Goal: Transaction & Acquisition: Purchase product/service

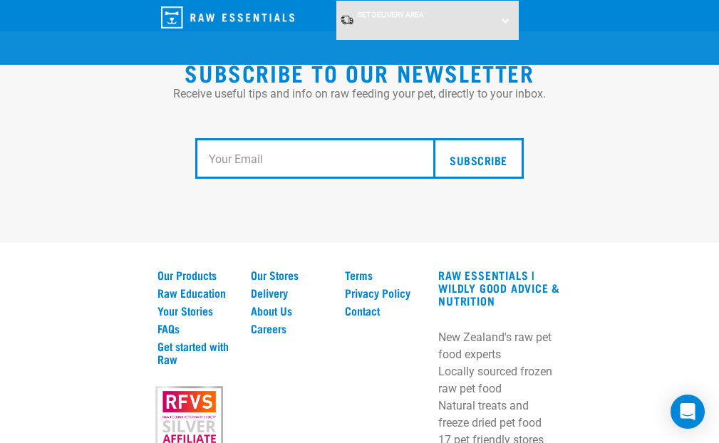
scroll to position [2810, 0]
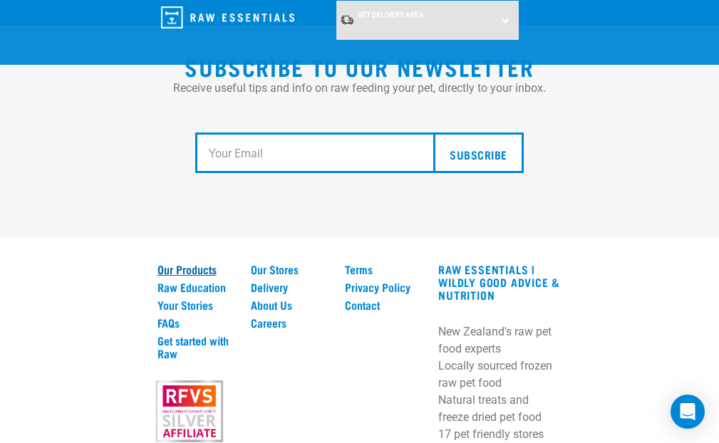
click at [194, 272] on link "Our Products" at bounding box center [196, 269] width 77 height 13
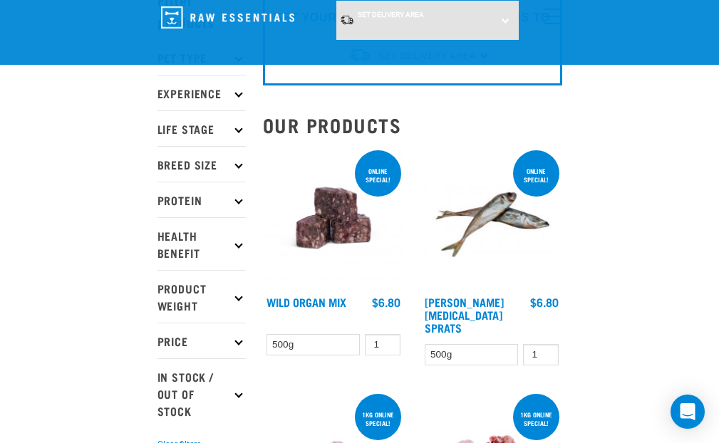
scroll to position [73, 0]
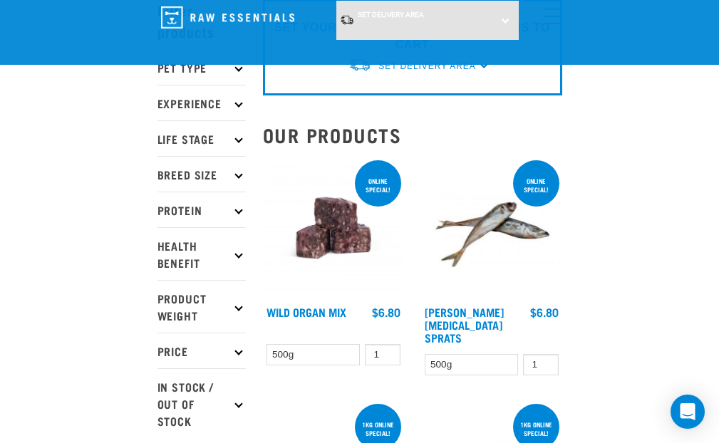
click at [342, 232] on img at bounding box center [333, 228] width 141 height 141
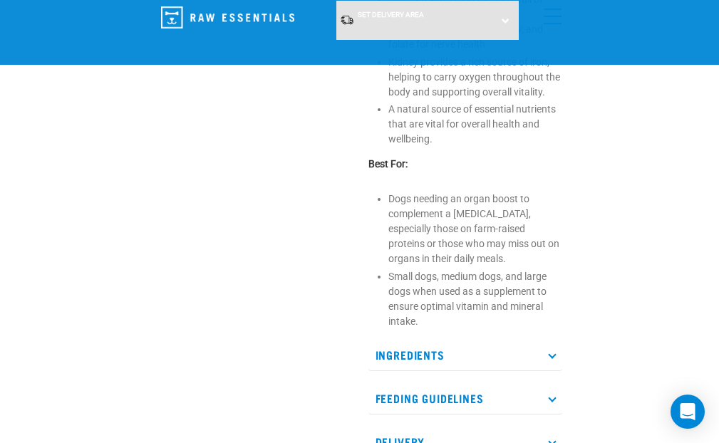
scroll to position [682, 0]
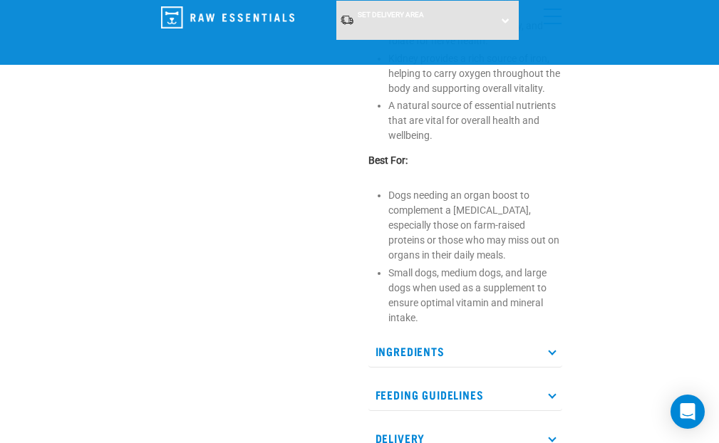
click at [553, 349] on icon at bounding box center [552, 351] width 8 height 8
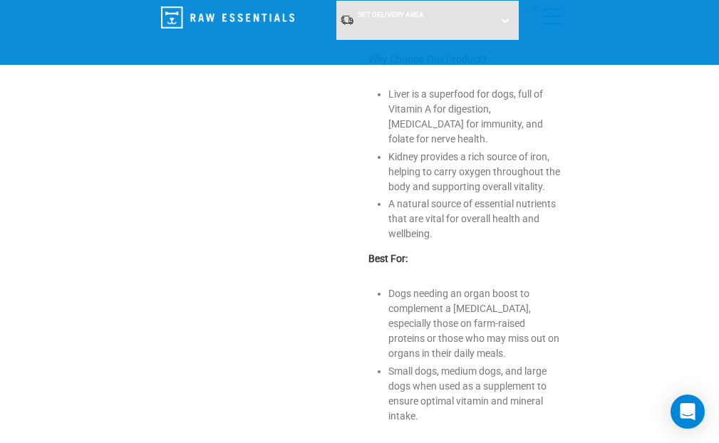
scroll to position [581, 0]
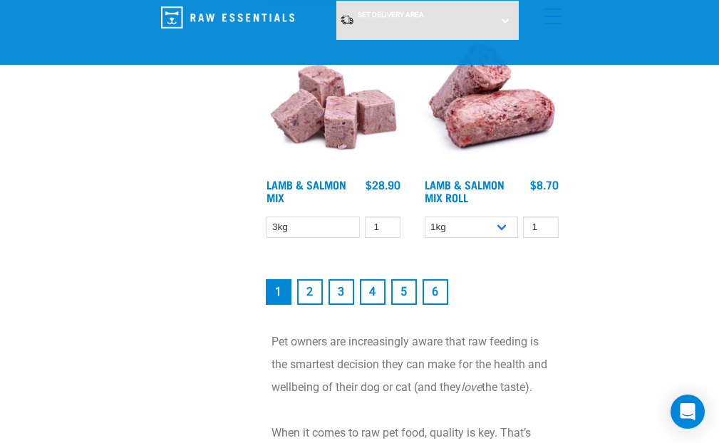
scroll to position [3959, 0]
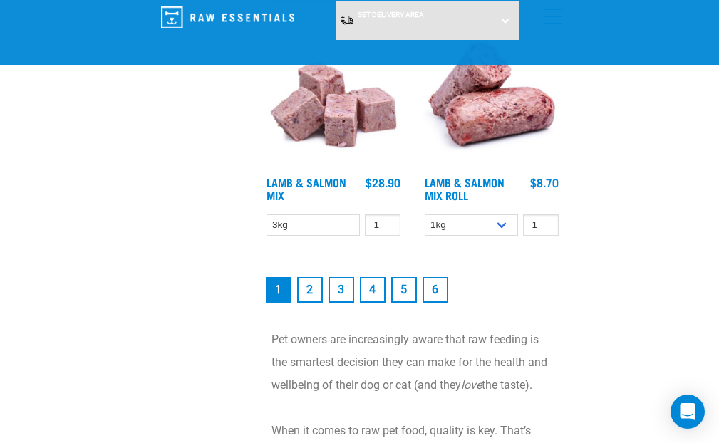
click at [307, 303] on link "2" at bounding box center [310, 290] width 26 height 26
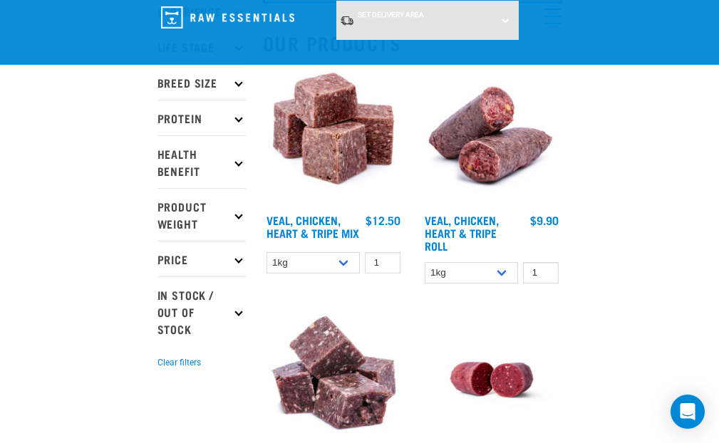
scroll to position [168, 0]
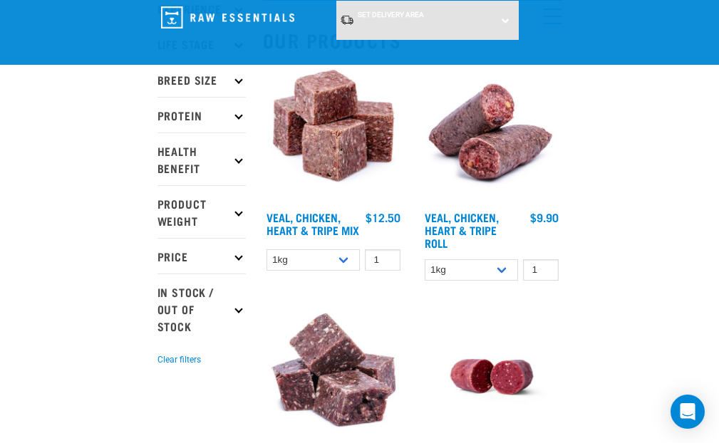
click at [240, 115] on icon at bounding box center [239, 115] width 8 height 8
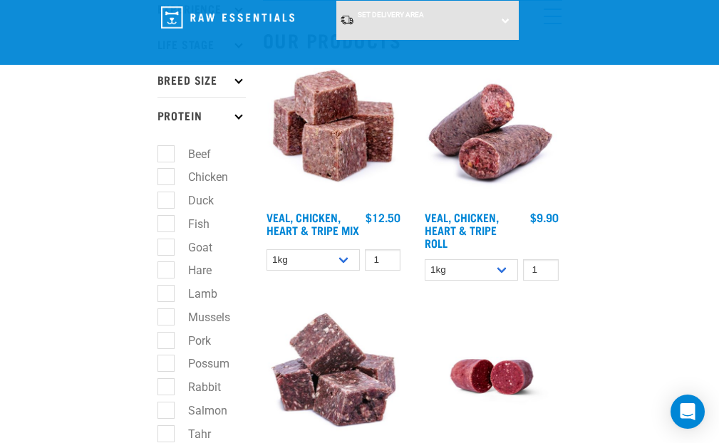
click at [168, 247] on label "Goat" at bounding box center [191, 248] width 53 height 18
click at [167, 247] on input "Goat" at bounding box center [162, 244] width 9 height 9
checkbox input "true"
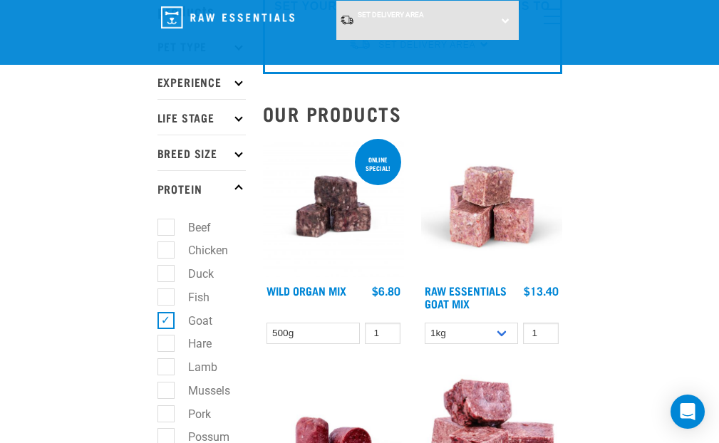
scroll to position [138, 0]
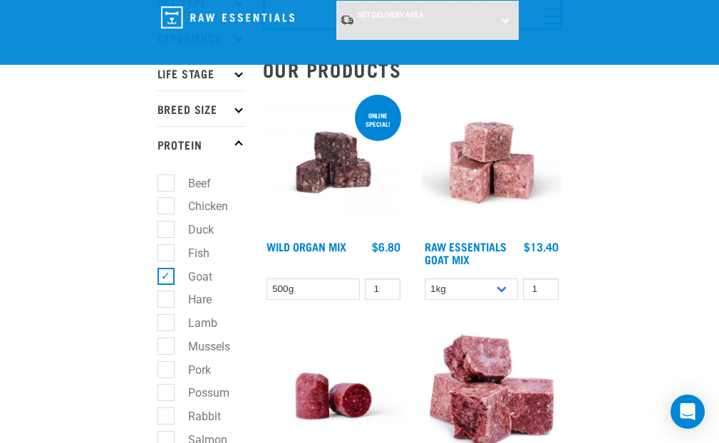
click at [167, 298] on label "Hare" at bounding box center [191, 300] width 52 height 18
click at [167, 298] on input "Hare" at bounding box center [162, 297] width 9 height 9
checkbox input "true"
click at [165, 274] on label "Goat" at bounding box center [191, 277] width 53 height 18
click at [165, 274] on input "Goat" at bounding box center [162, 273] width 9 height 9
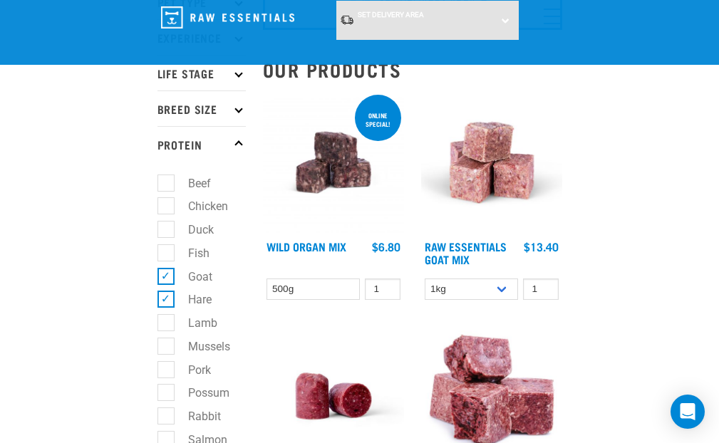
checkbox input "false"
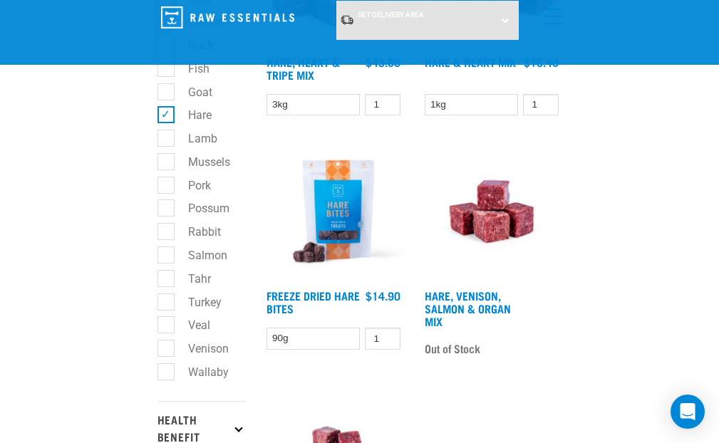
scroll to position [324, 0]
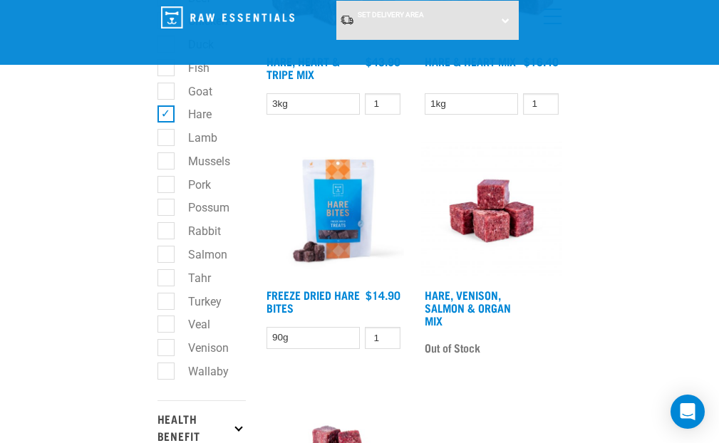
click at [168, 371] on label "Wallaby" at bounding box center [199, 372] width 69 height 18
click at [167, 371] on input "Wallaby" at bounding box center [162, 368] width 9 height 9
checkbox input "true"
click at [166, 112] on label "Hare" at bounding box center [191, 115] width 52 height 18
click at [166, 112] on input "Hare" at bounding box center [162, 112] width 9 height 9
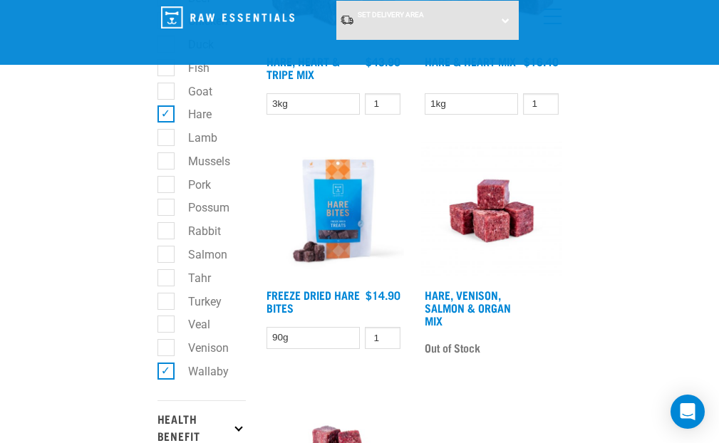
checkbox input "false"
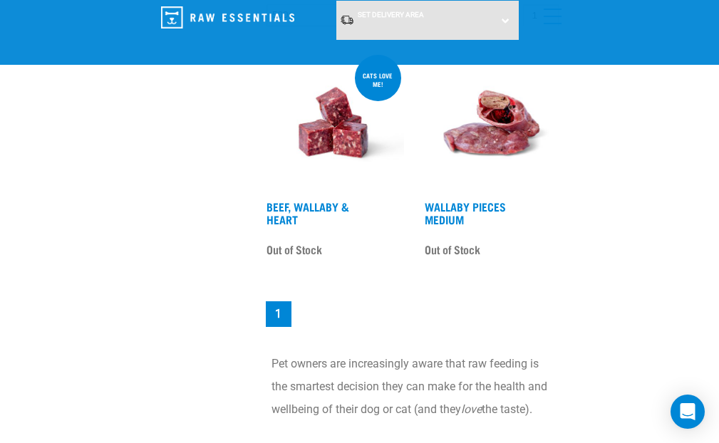
scroll to position [1136, 0]
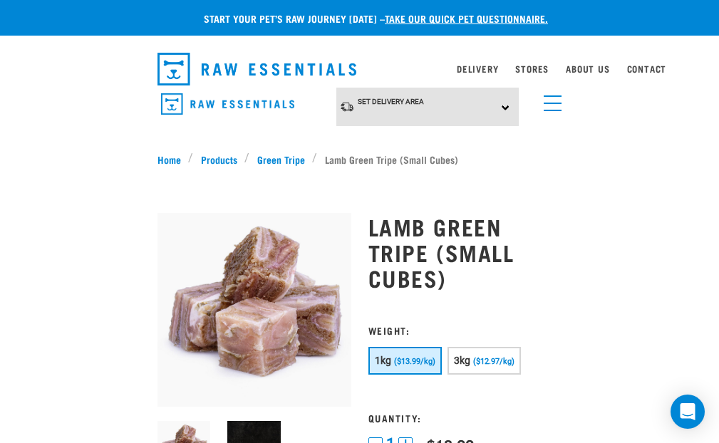
click at [507, 103] on div "Set Delivery Area [GEOGRAPHIC_DATA] [GEOGRAPHIC_DATA]" at bounding box center [428, 107] width 183 height 39
click at [423, 164] on link "[GEOGRAPHIC_DATA]" at bounding box center [408, 170] width 142 height 24
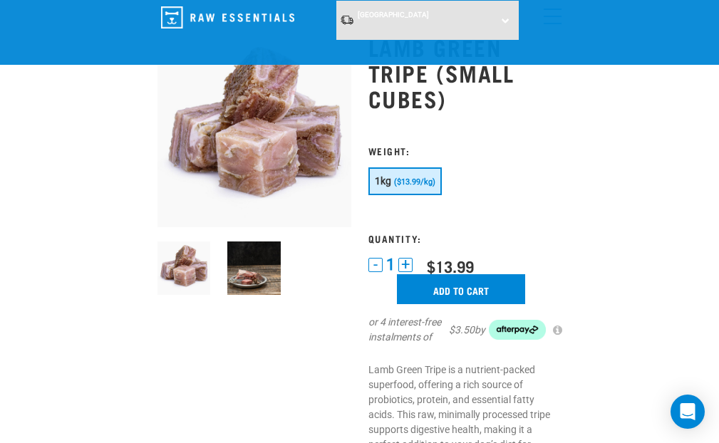
scroll to position [73, 0]
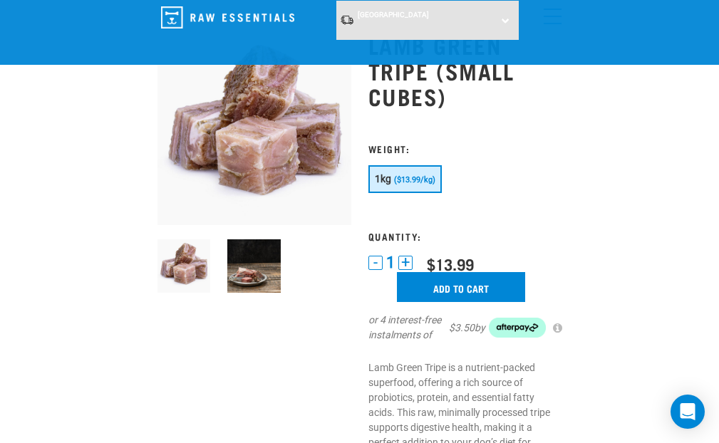
click at [408, 264] on button "+" at bounding box center [406, 263] width 14 height 14
click at [455, 284] on input "Add to cart" at bounding box center [461, 287] width 128 height 30
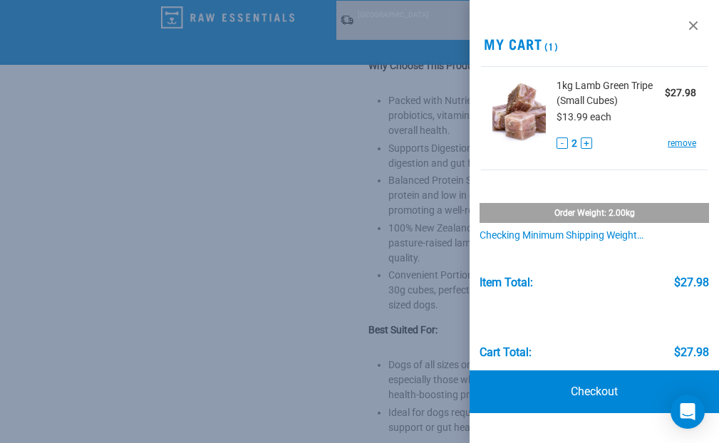
scroll to position [514, 0]
click at [694, 19] on link at bounding box center [693, 25] width 23 height 23
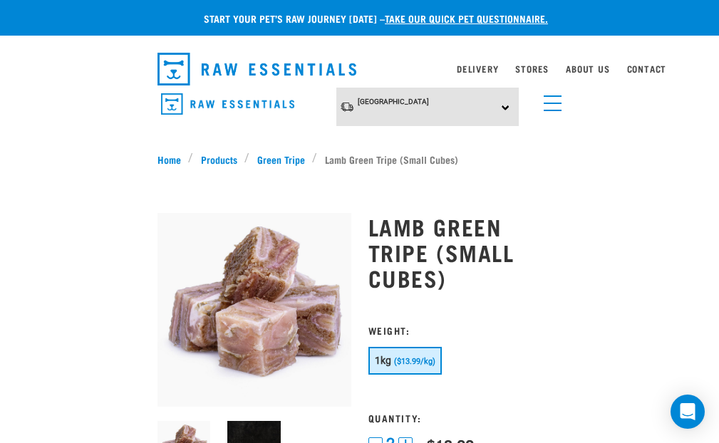
scroll to position [0, 0]
click at [220, 156] on link "Products" at bounding box center [218, 159] width 51 height 15
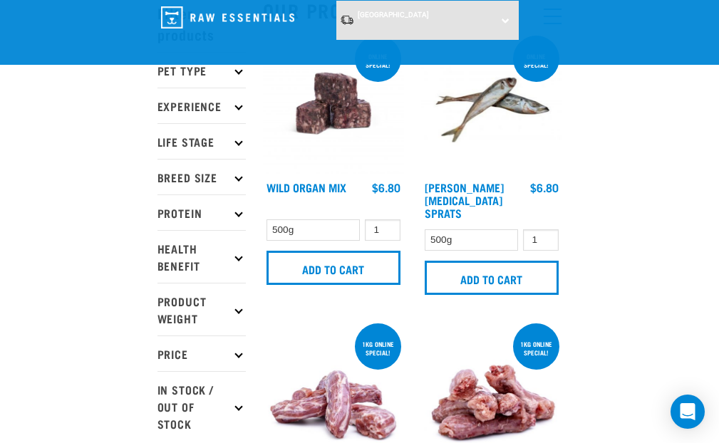
scroll to position [56, 0]
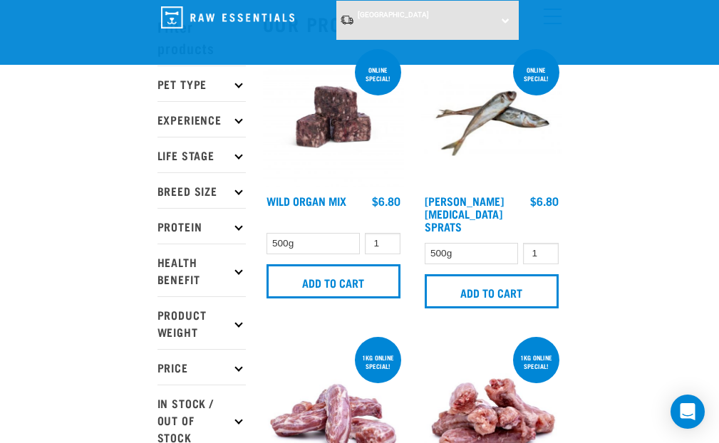
click at [239, 226] on icon at bounding box center [239, 226] width 8 height 8
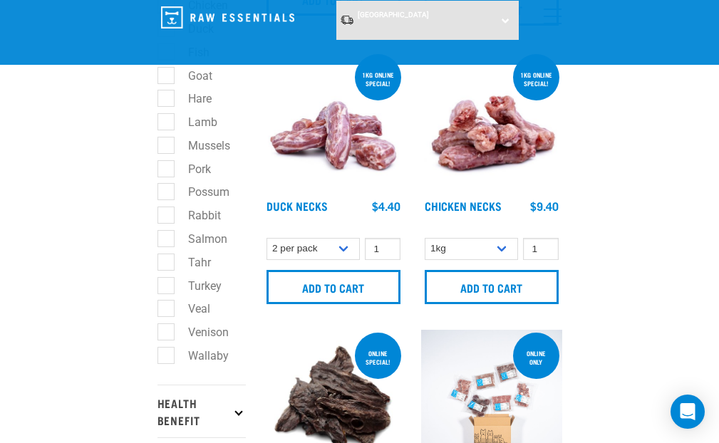
scroll to position [342, 0]
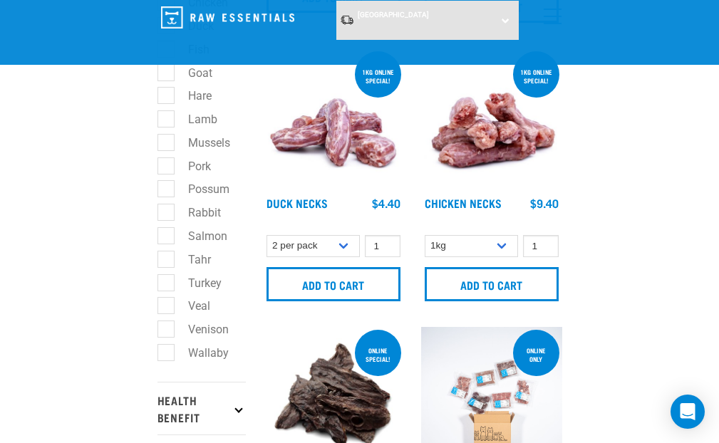
click at [165, 352] on label "Wallaby" at bounding box center [199, 353] width 69 height 18
click at [163, 352] on input "Wallaby" at bounding box center [162, 350] width 9 height 9
checkbox input "true"
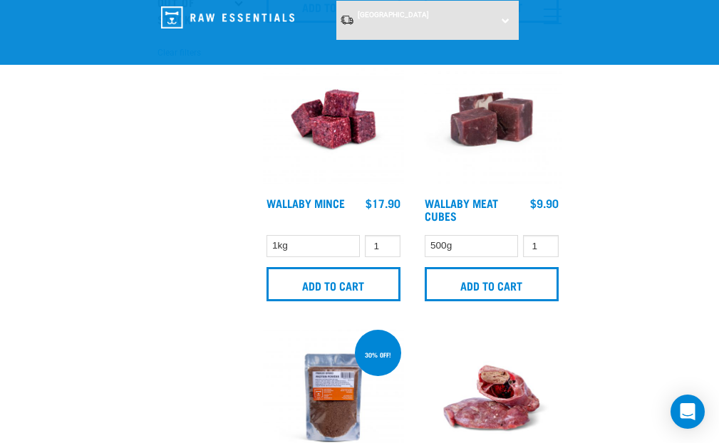
scroll to position [899, 0]
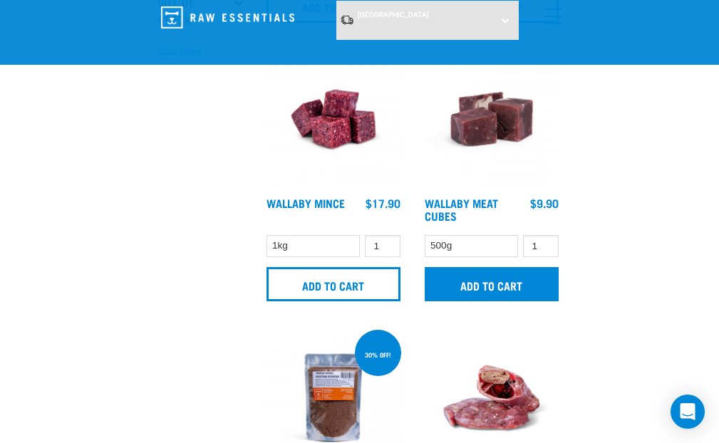
click at [510, 285] on input "Add to cart" at bounding box center [492, 284] width 134 height 34
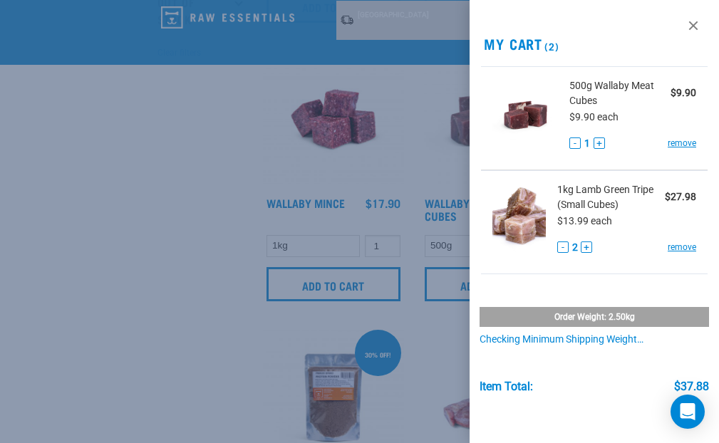
click at [595, 141] on button "+" at bounding box center [599, 143] width 11 height 11
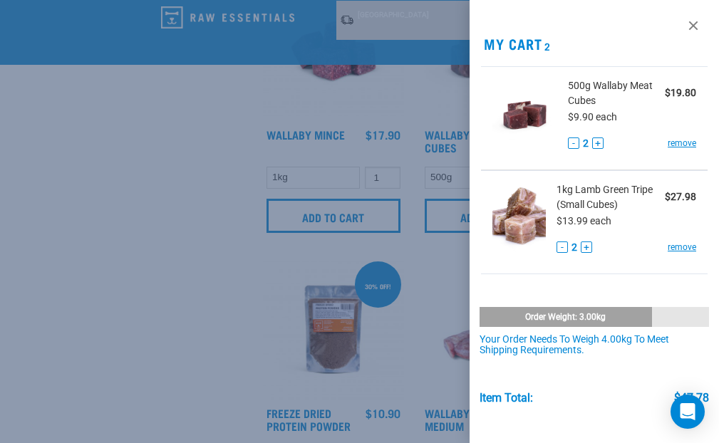
scroll to position [967, 0]
click at [683, 21] on link at bounding box center [693, 25] width 23 height 23
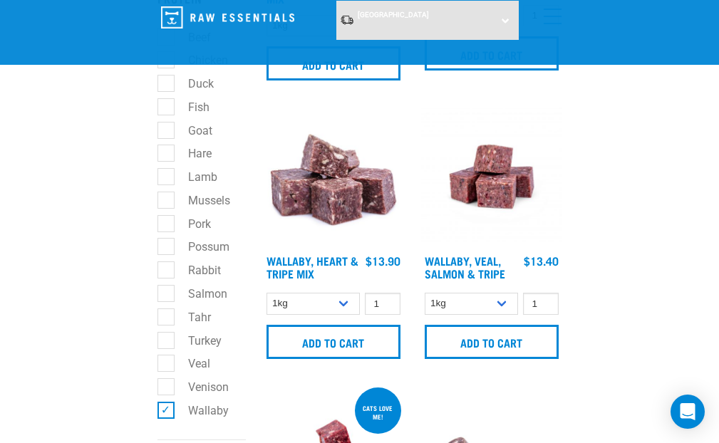
scroll to position [309, 0]
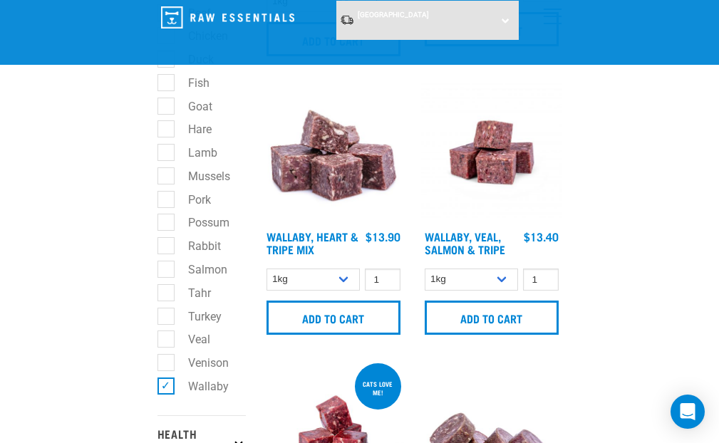
click at [167, 242] on label "Rabbit" at bounding box center [195, 246] width 61 height 18
click at [167, 242] on input "Rabbit" at bounding box center [162, 244] width 9 height 9
checkbox input "true"
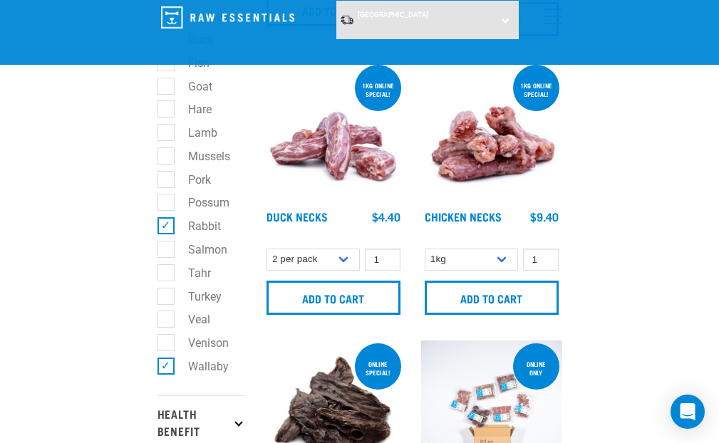
scroll to position [329, 0]
click at [168, 366] on label "Wallaby" at bounding box center [199, 367] width 69 height 18
click at [167, 366] on input "Wallaby" at bounding box center [162, 363] width 9 height 9
checkbox input "false"
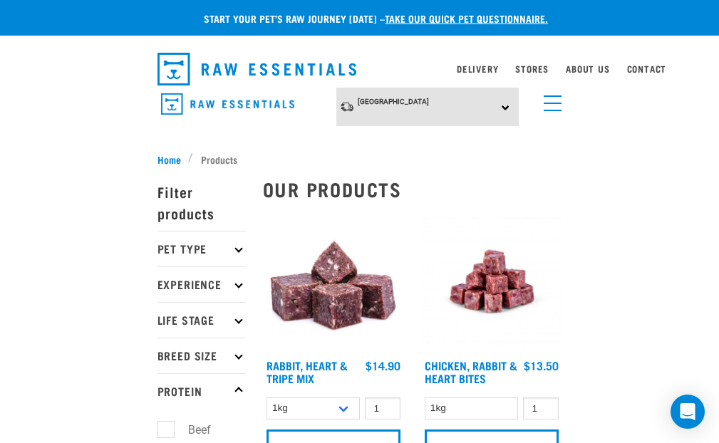
click at [238, 388] on p "Protein" at bounding box center [202, 392] width 88 height 36
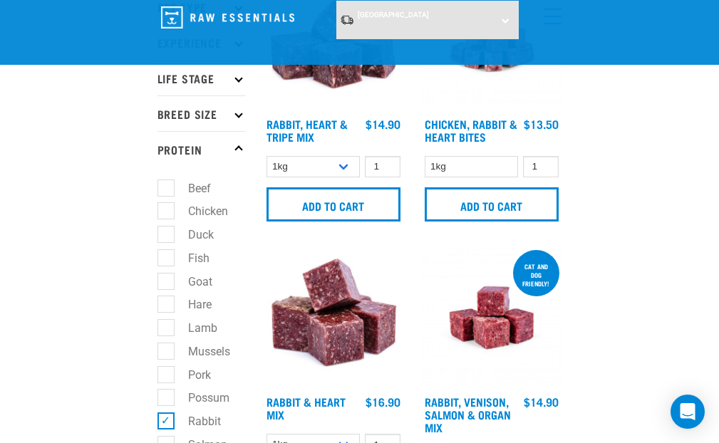
scroll to position [133, 0]
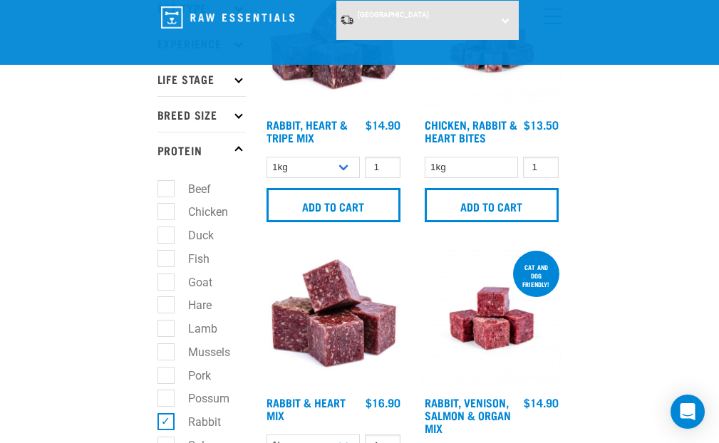
click at [166, 419] on label "Rabbit" at bounding box center [195, 423] width 61 height 18
click at [166, 419] on input "Rabbit" at bounding box center [162, 420] width 9 height 9
checkbox input "false"
click at [169, 278] on label "Goat" at bounding box center [191, 283] width 53 height 18
click at [167, 278] on input "Goat" at bounding box center [162, 279] width 9 height 9
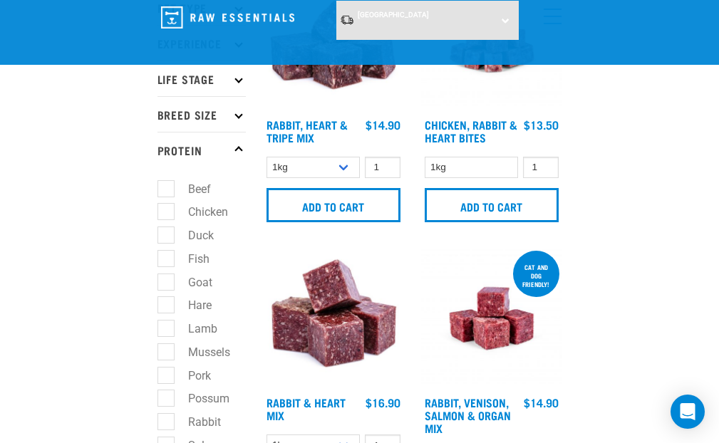
checkbox input "true"
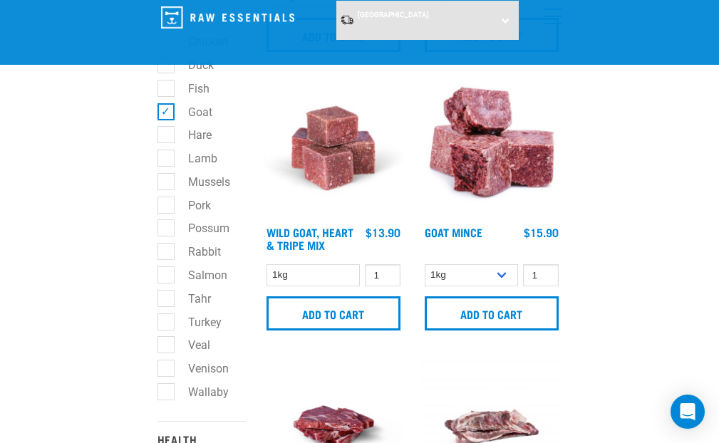
scroll to position [312, 0]
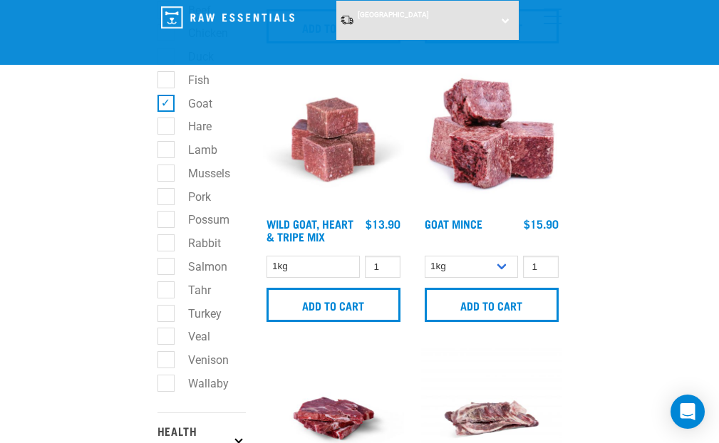
click at [343, 150] on img at bounding box center [333, 139] width 141 height 141
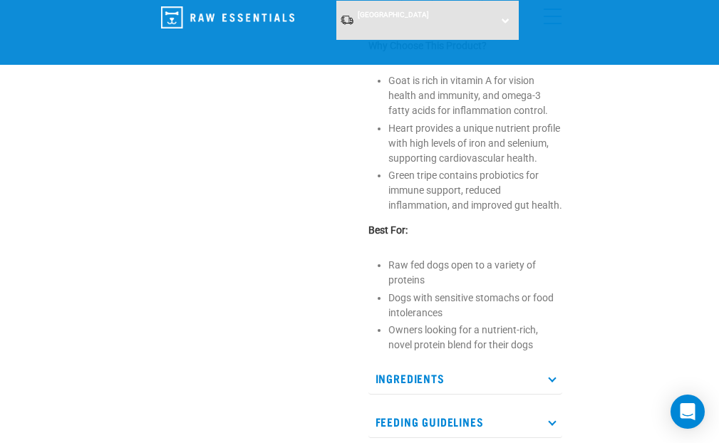
scroll to position [610, 0]
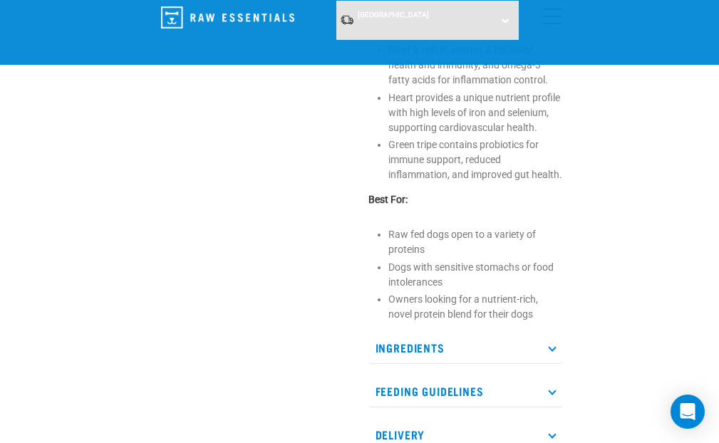
click at [555, 345] on p "Ingredients" at bounding box center [466, 348] width 194 height 32
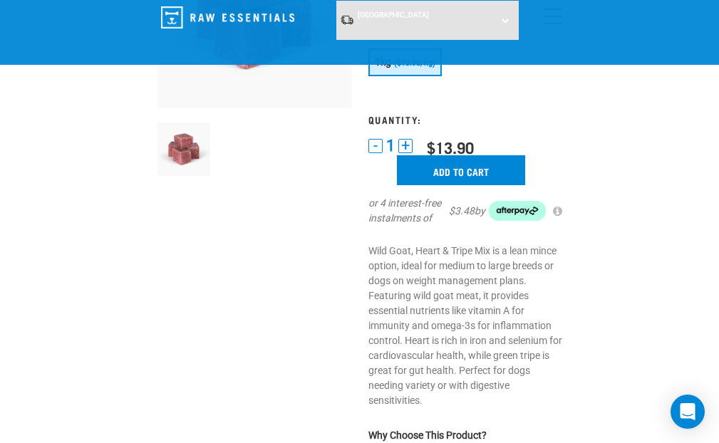
scroll to position [180, 0]
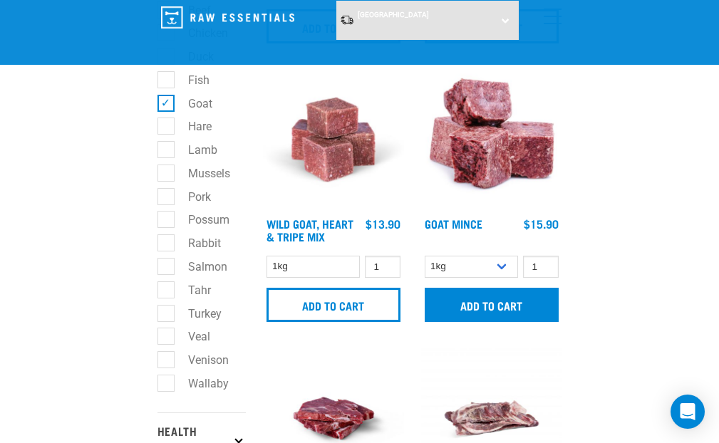
click at [505, 298] on input "Add to cart" at bounding box center [492, 305] width 134 height 34
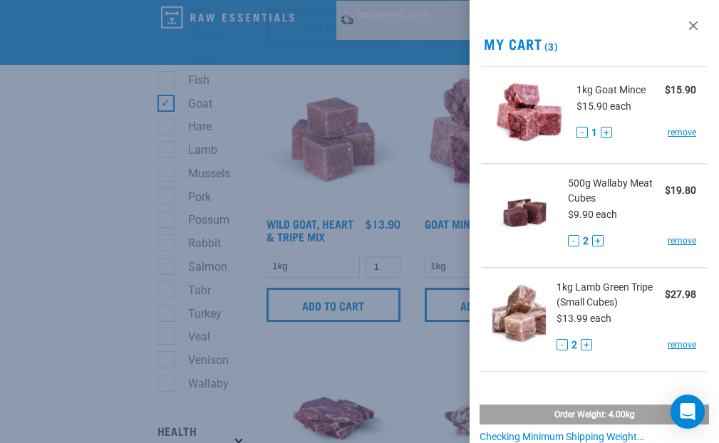
click at [610, 128] on button "+" at bounding box center [606, 132] width 11 height 11
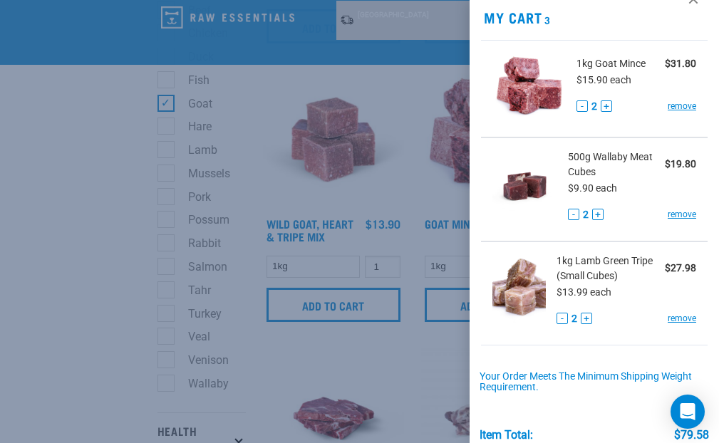
scroll to position [31, 0]
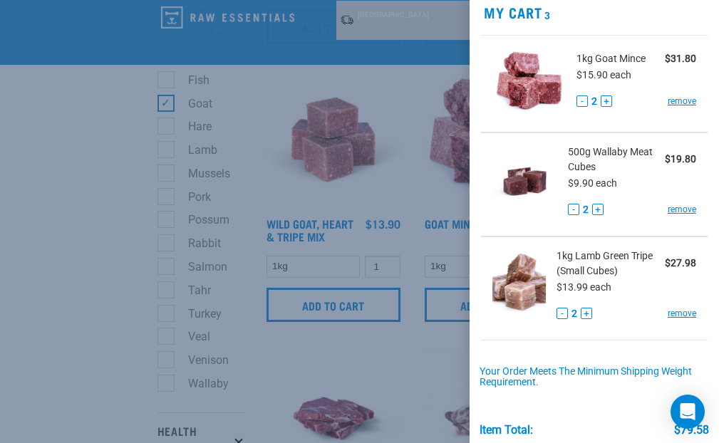
click at [580, 101] on button "-" at bounding box center [582, 101] width 11 height 11
click at [608, 101] on button "+" at bounding box center [606, 101] width 11 height 11
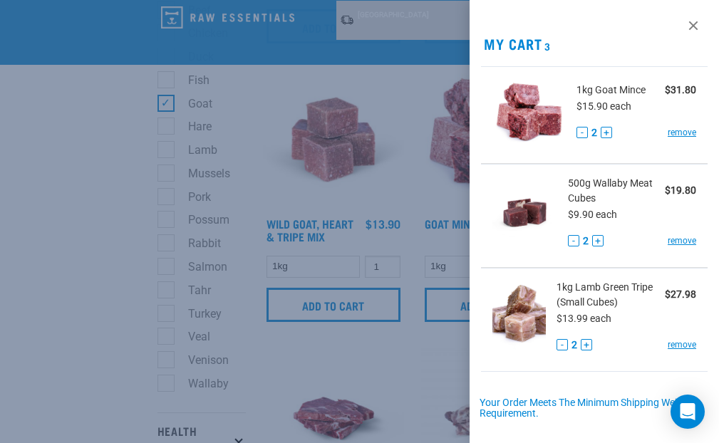
scroll to position [0, 0]
click at [683, 23] on link at bounding box center [693, 25] width 23 height 23
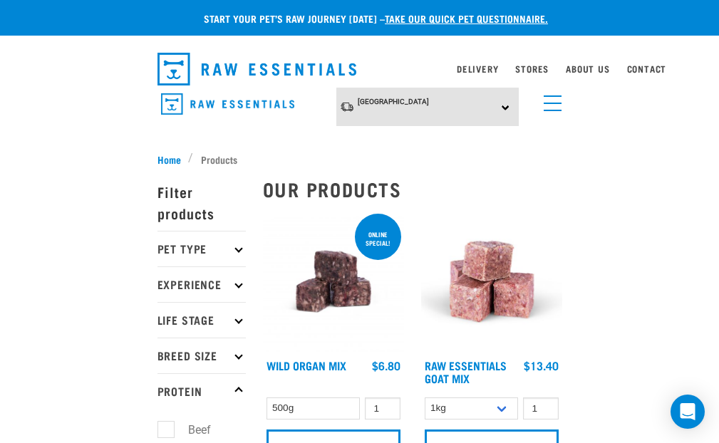
click at [220, 155] on li "Products" at bounding box center [216, 159] width 56 height 15
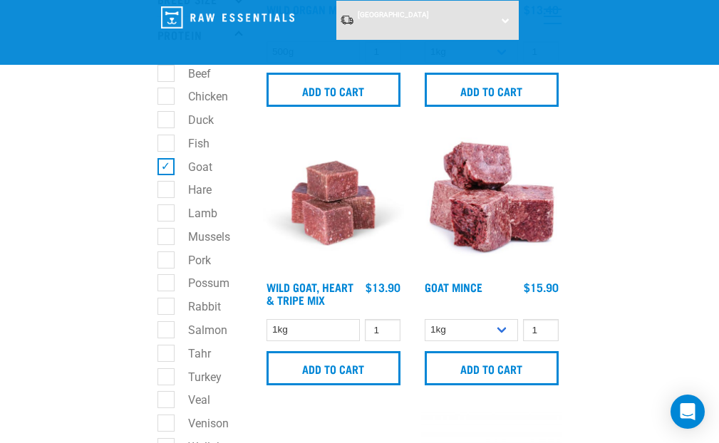
scroll to position [247, 0]
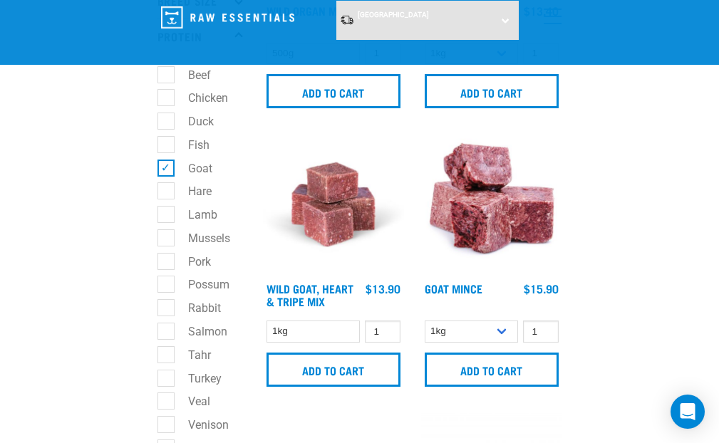
click at [166, 166] on label "Goat" at bounding box center [191, 169] width 53 height 18
click at [166, 166] on input "Goat" at bounding box center [162, 165] width 9 height 9
checkbox input "false"
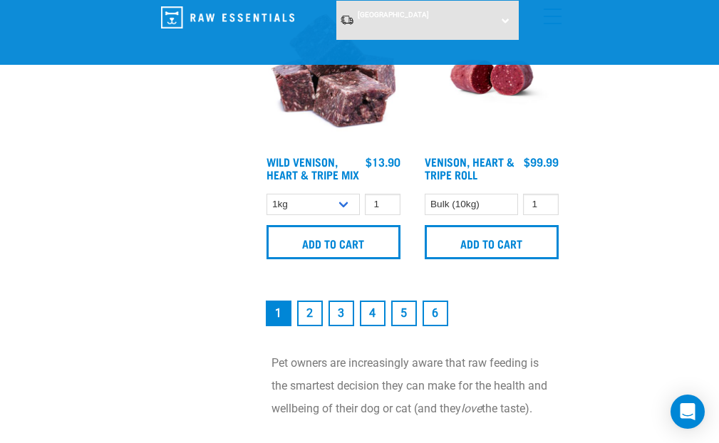
scroll to position [4344, 0]
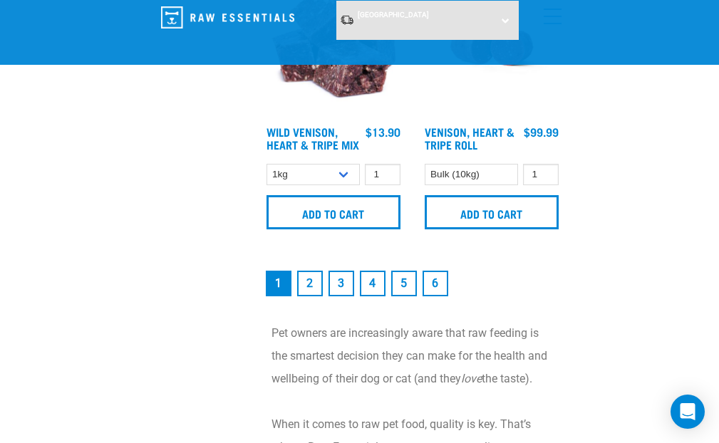
click at [306, 297] on link "2" at bounding box center [310, 284] width 26 height 26
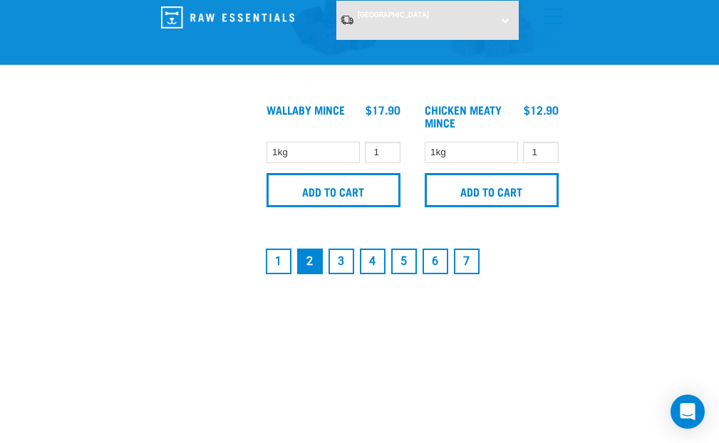
scroll to position [4349, 0]
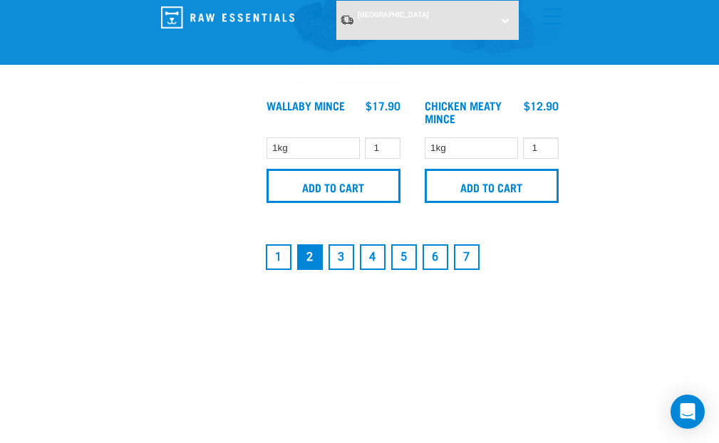
click at [341, 270] on link "3" at bounding box center [342, 258] width 26 height 26
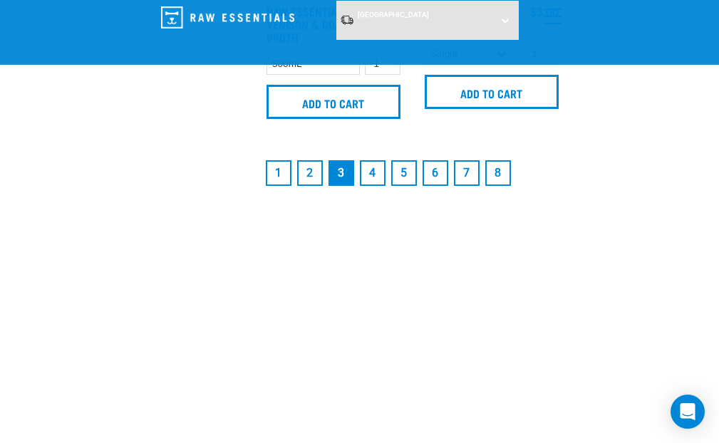
scroll to position [4450, 0]
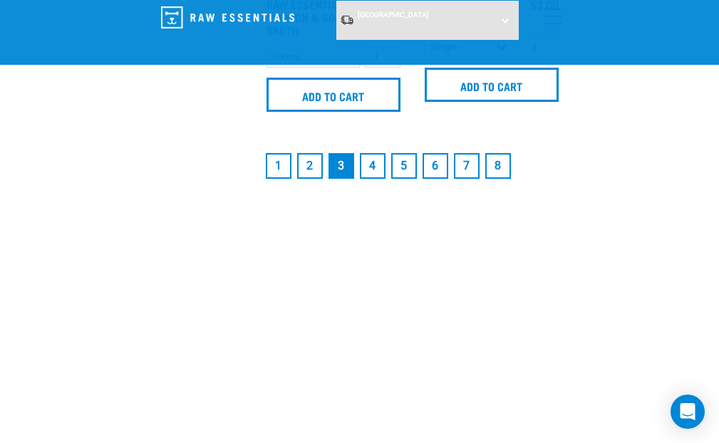
click at [372, 179] on link "4" at bounding box center [373, 166] width 26 height 26
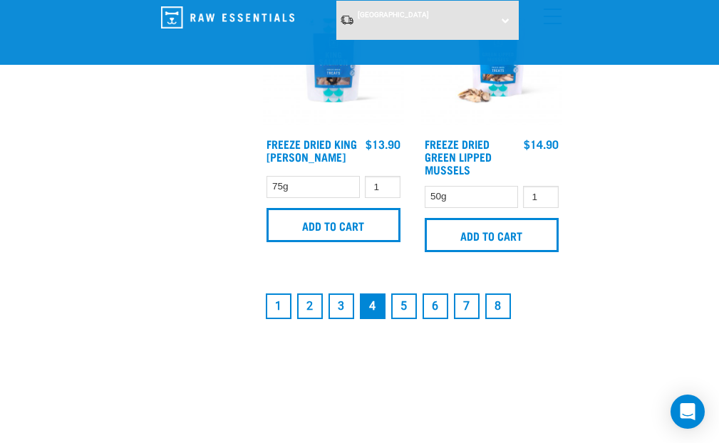
scroll to position [4308, 0]
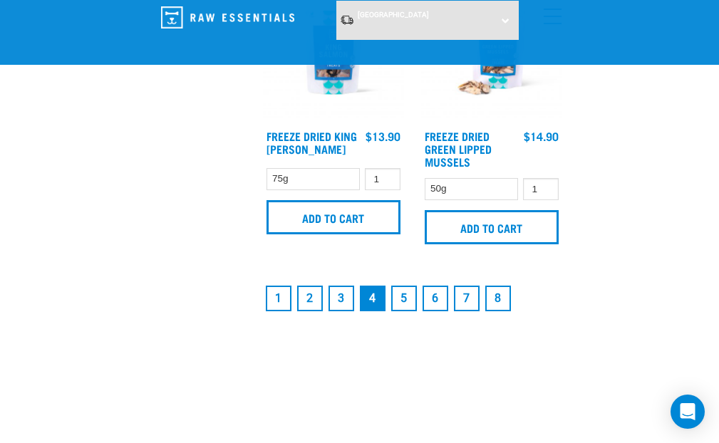
click at [404, 312] on link "5" at bounding box center [404, 299] width 26 height 26
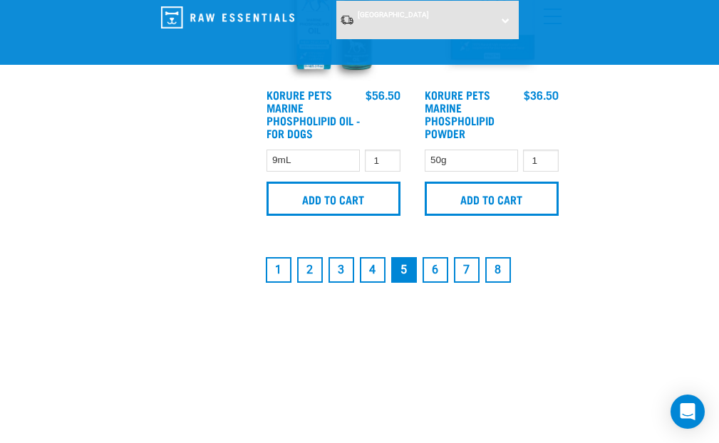
scroll to position [4451, 0]
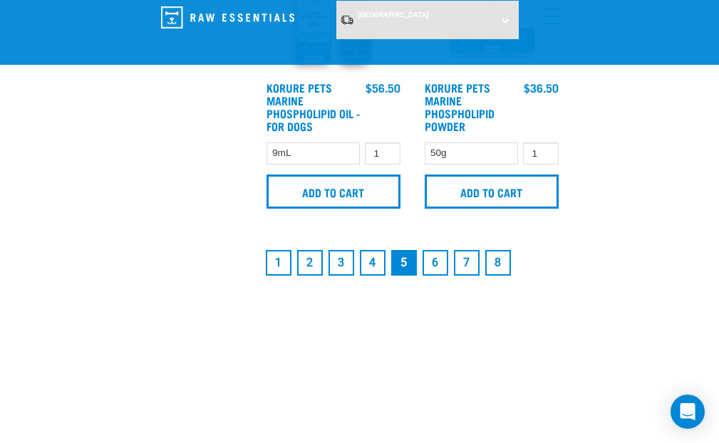
click at [436, 267] on link "6" at bounding box center [436, 263] width 26 height 26
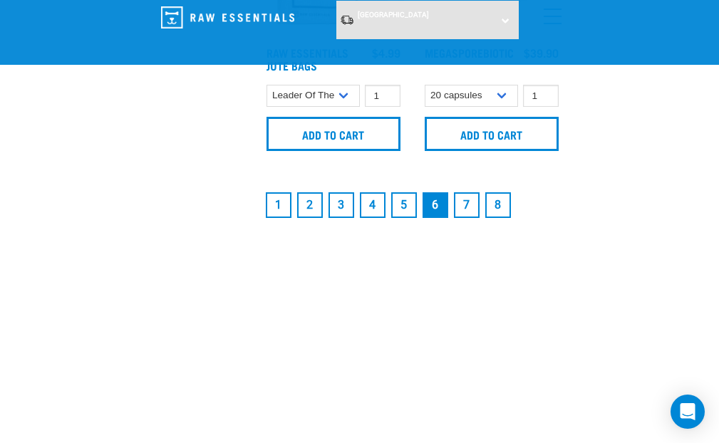
scroll to position [4437, 0]
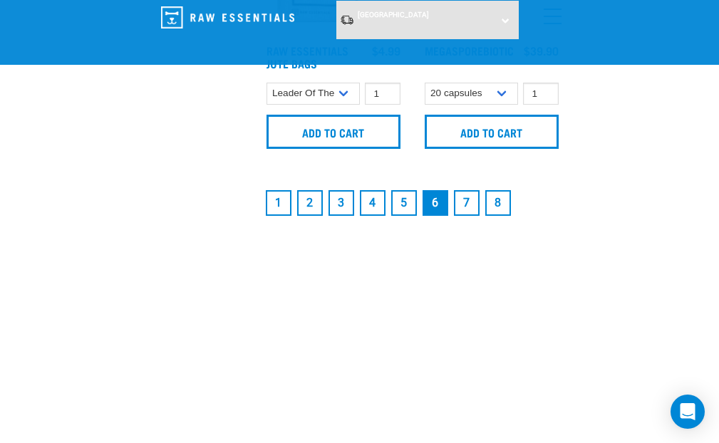
click at [468, 216] on link "7" at bounding box center [467, 203] width 26 height 26
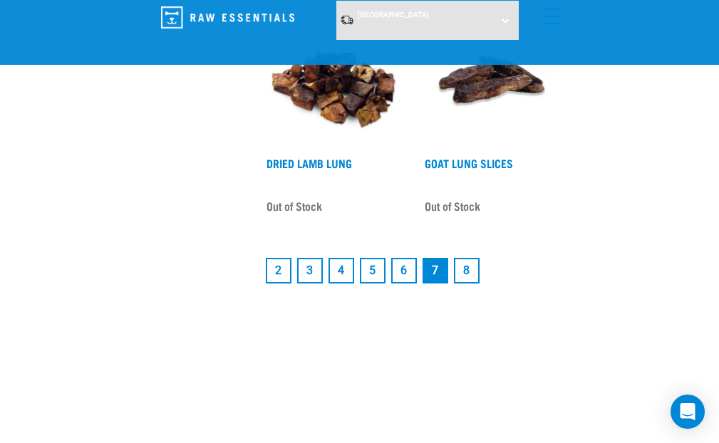
scroll to position [3670, 0]
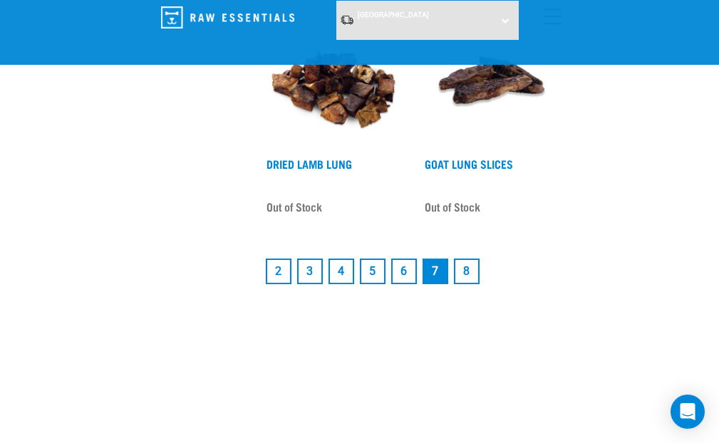
click at [468, 273] on link "8" at bounding box center [467, 272] width 26 height 26
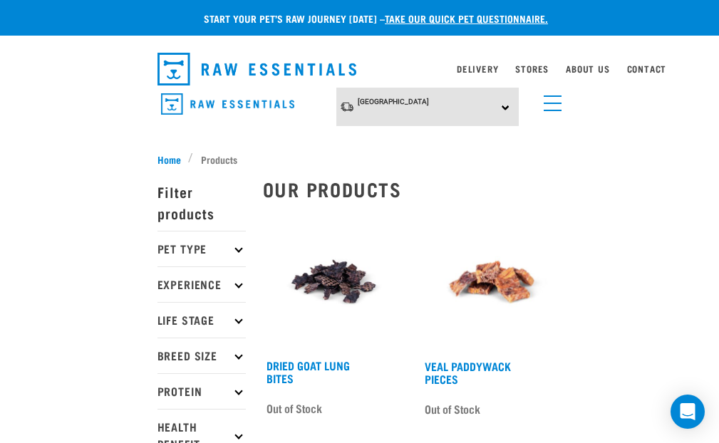
click at [237, 390] on icon at bounding box center [239, 392] width 8 height 8
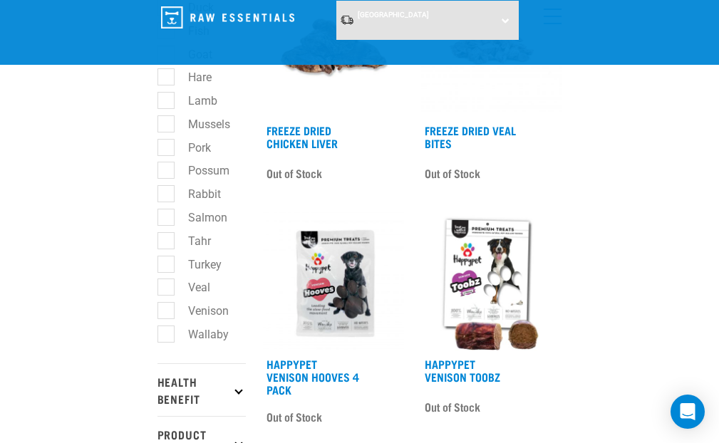
scroll to position [370, 0]
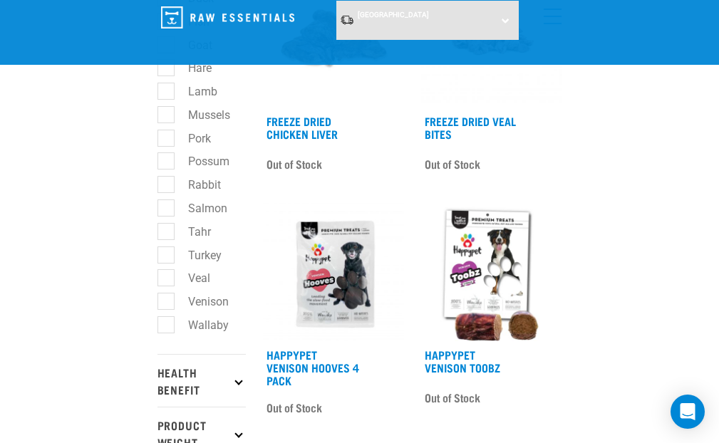
click at [168, 207] on label "Salmon" at bounding box center [199, 209] width 68 height 18
click at [167, 207] on input "Salmon" at bounding box center [162, 205] width 9 height 9
checkbox input "true"
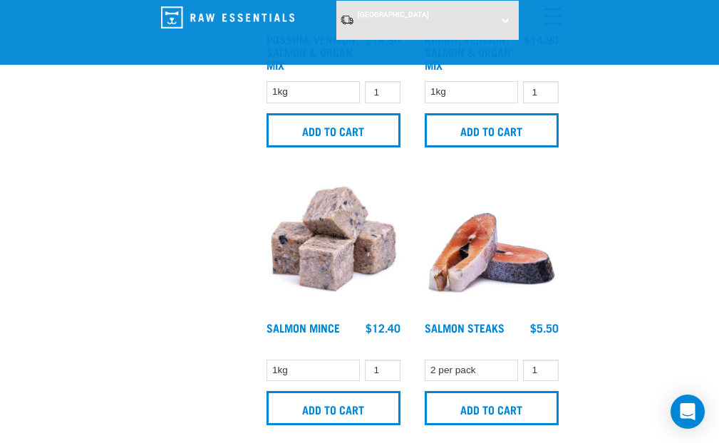
scroll to position [1355, 0]
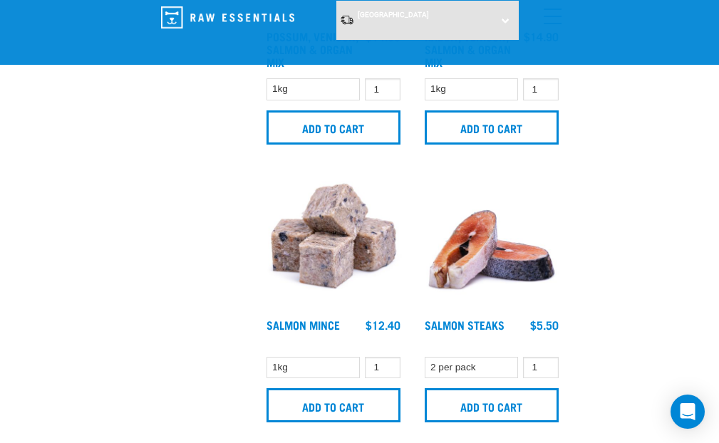
click at [342, 266] on img at bounding box center [333, 240] width 141 height 141
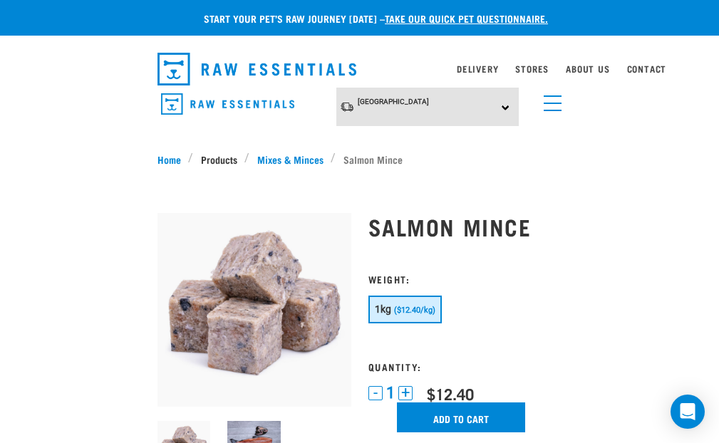
click at [224, 155] on link "Products" at bounding box center [218, 159] width 51 height 15
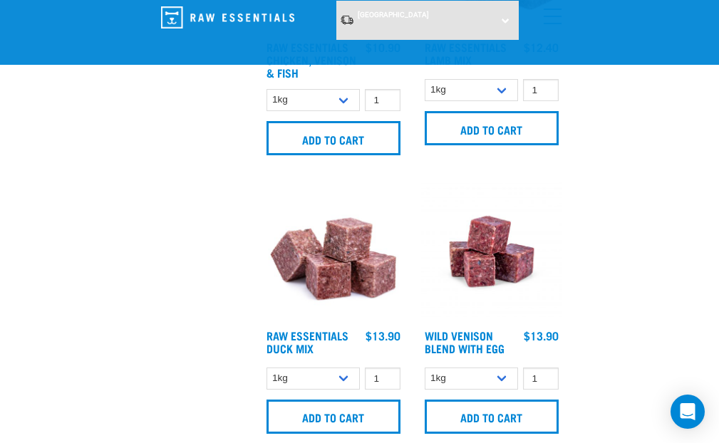
scroll to position [2459, 0]
click at [329, 274] on img at bounding box center [333, 251] width 141 height 141
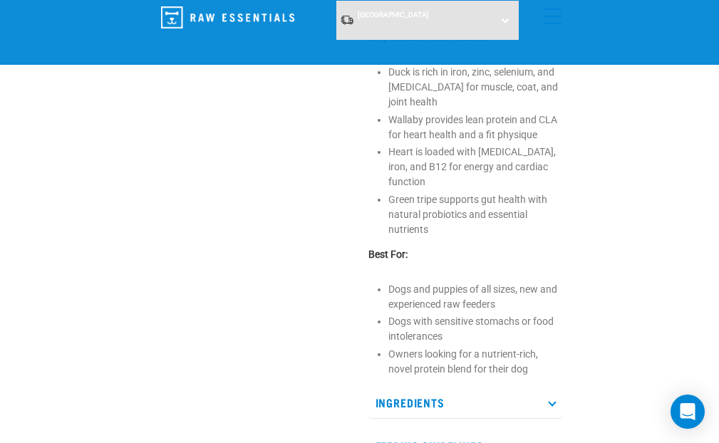
scroll to position [547, 0]
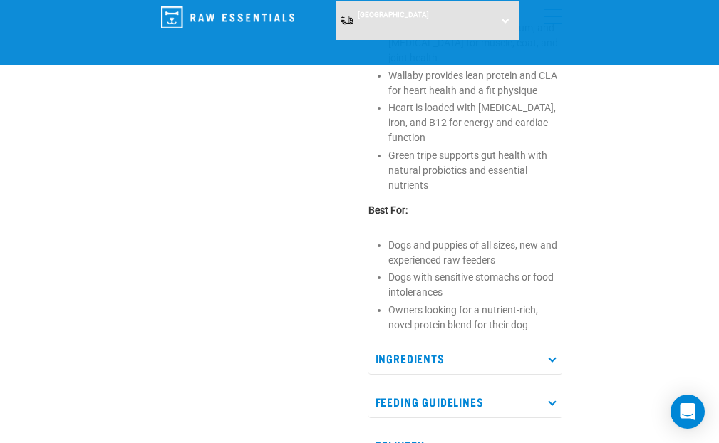
click at [554, 354] on icon at bounding box center [552, 358] width 8 height 8
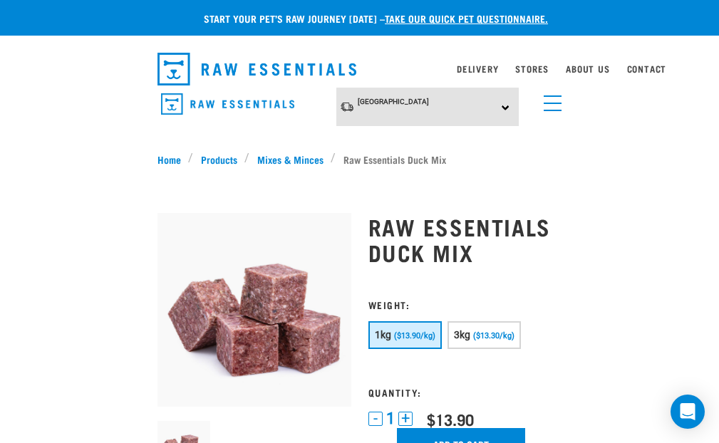
scroll to position [0, 0]
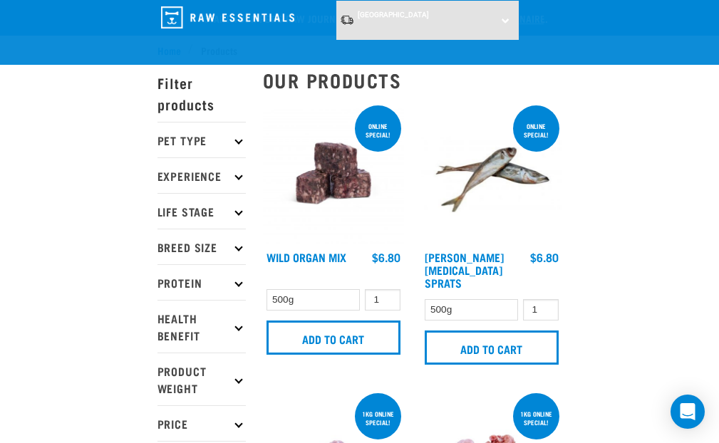
scroll to position [90, 0]
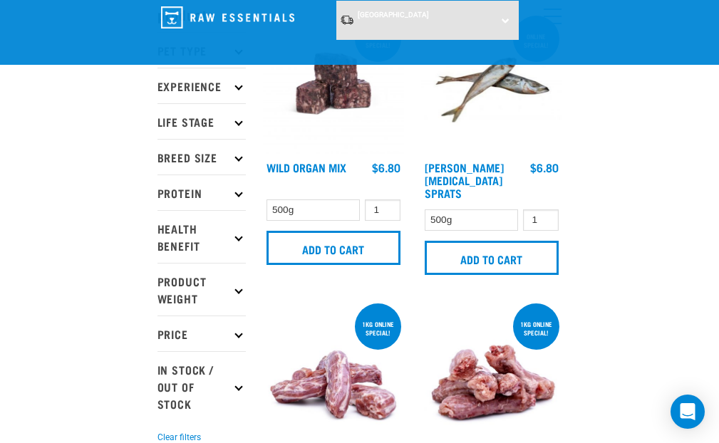
click at [237, 191] on icon at bounding box center [239, 193] width 8 height 8
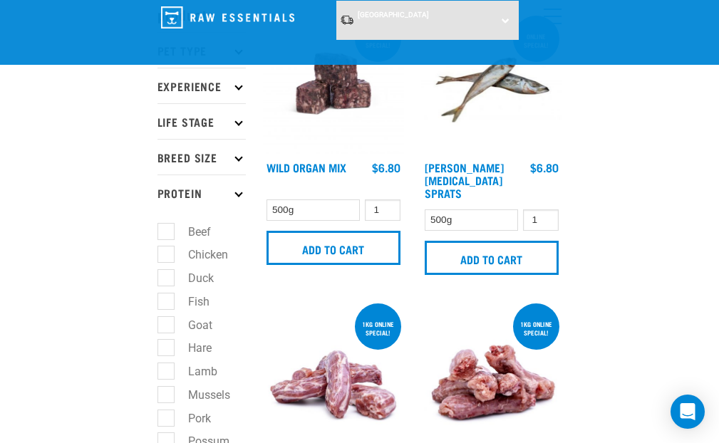
click at [165, 274] on label "Duck" at bounding box center [192, 278] width 54 height 18
click at [164, 274] on input "Duck" at bounding box center [162, 276] width 9 height 9
checkbox input "true"
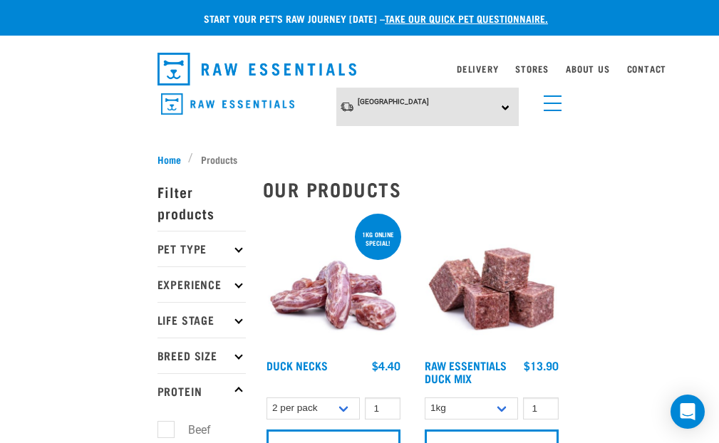
click at [515, 321] on img at bounding box center [491, 281] width 141 height 141
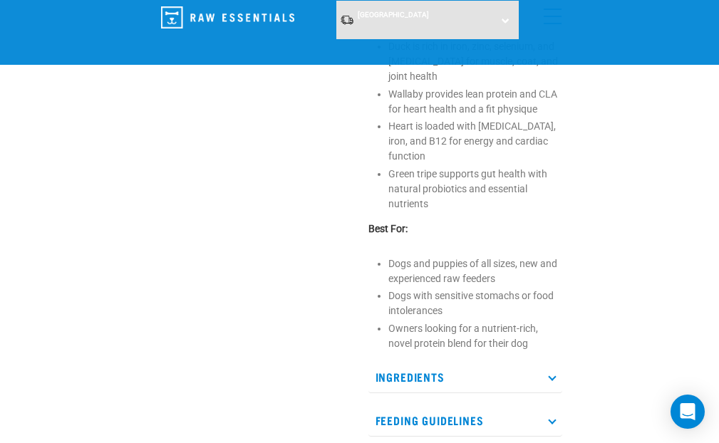
scroll to position [527, 0]
click at [551, 363] on p "Ingredients" at bounding box center [466, 379] width 194 height 32
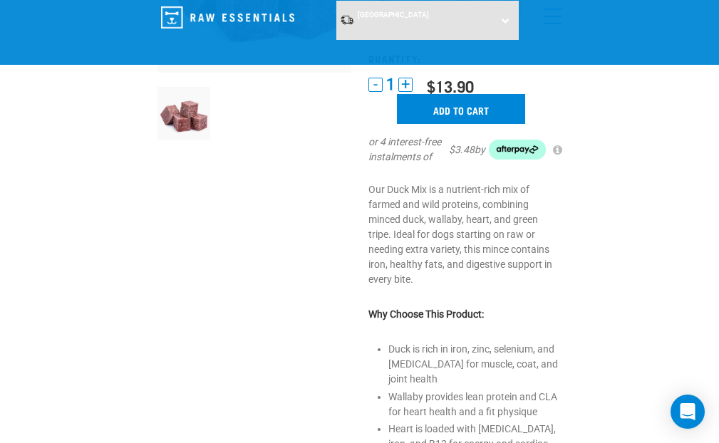
scroll to position [223, 0]
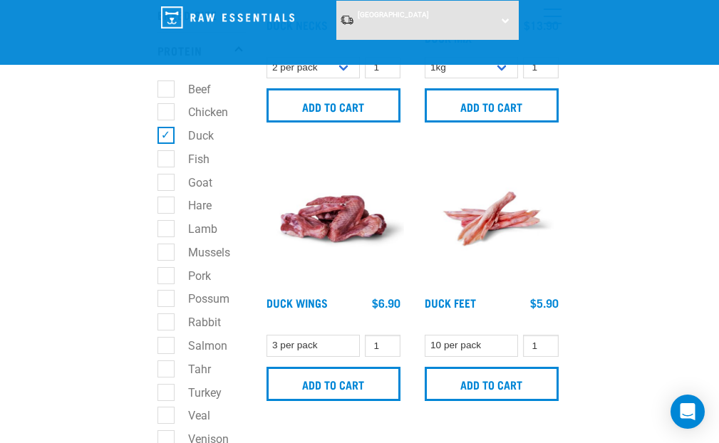
scroll to position [233, 0]
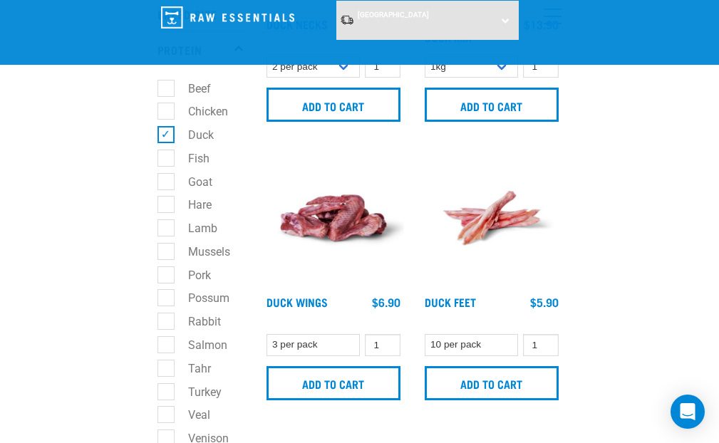
click at [165, 364] on label "Tahr" at bounding box center [190, 369] width 51 height 18
click at [161, 364] on input "Tahr" at bounding box center [162, 365] width 9 height 9
checkbox input "true"
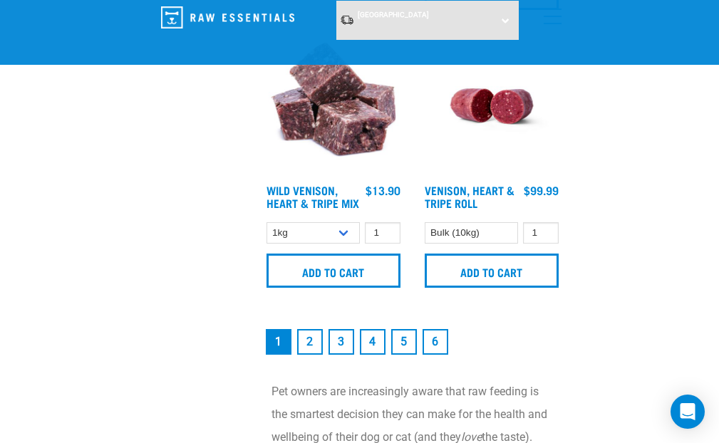
scroll to position [4292, 0]
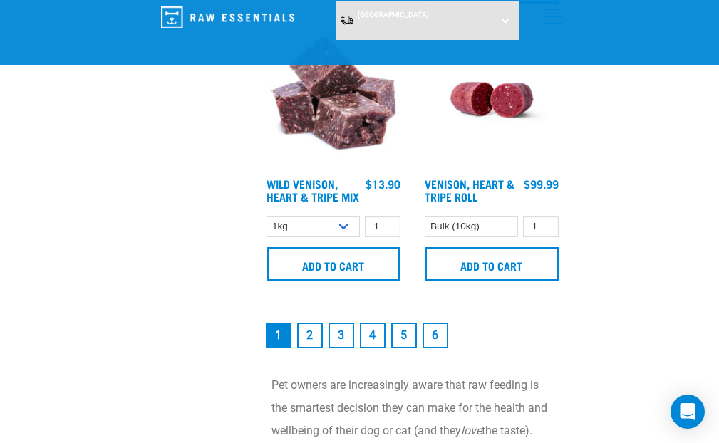
click at [310, 349] on link "2" at bounding box center [310, 336] width 26 height 26
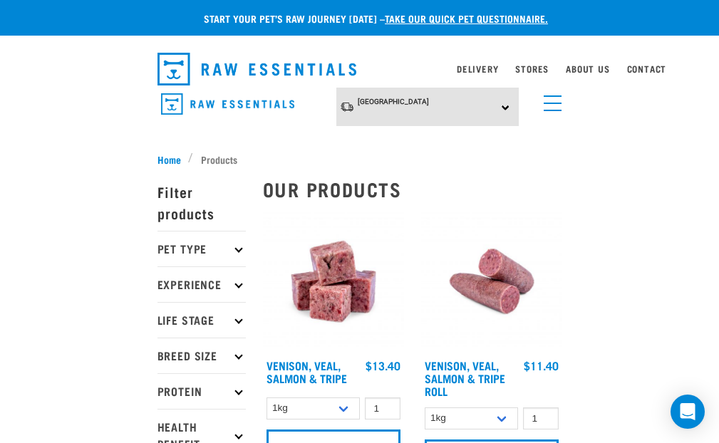
click at [239, 389] on icon at bounding box center [239, 392] width 8 height 8
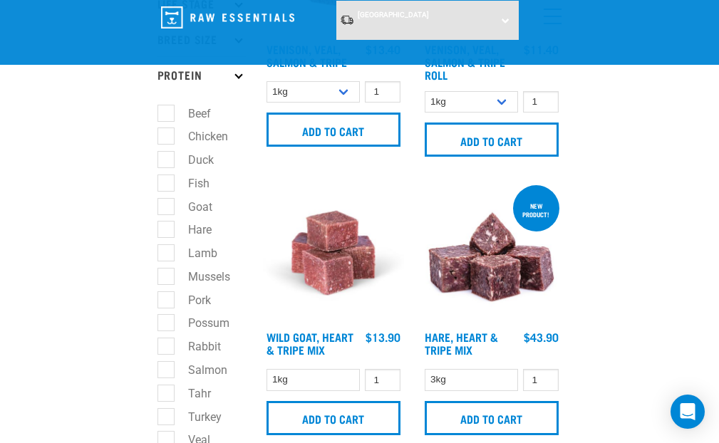
scroll to position [208, 0]
click at [167, 317] on label "Possum" at bounding box center [200, 323] width 70 height 18
click at [167, 317] on input "Possum" at bounding box center [162, 321] width 9 height 9
checkbox input "true"
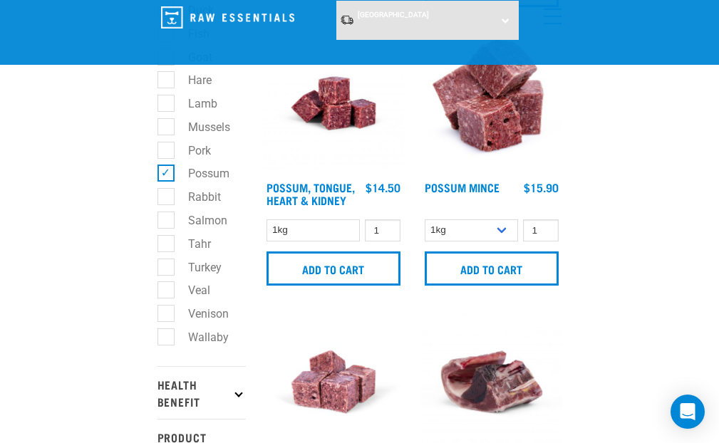
scroll to position [355, 0]
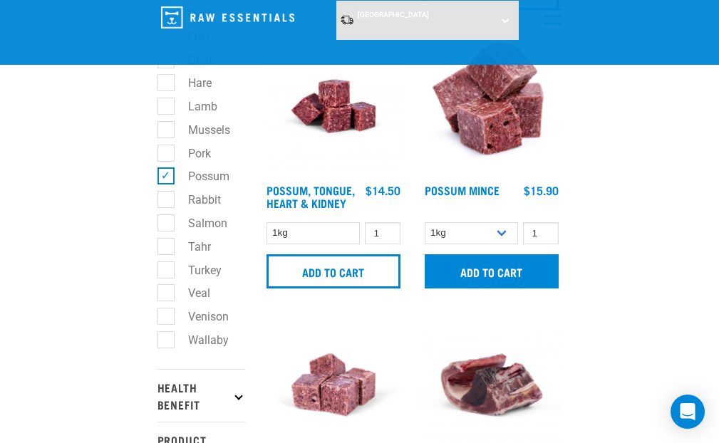
click at [506, 285] on input "Add to cart" at bounding box center [492, 272] width 134 height 34
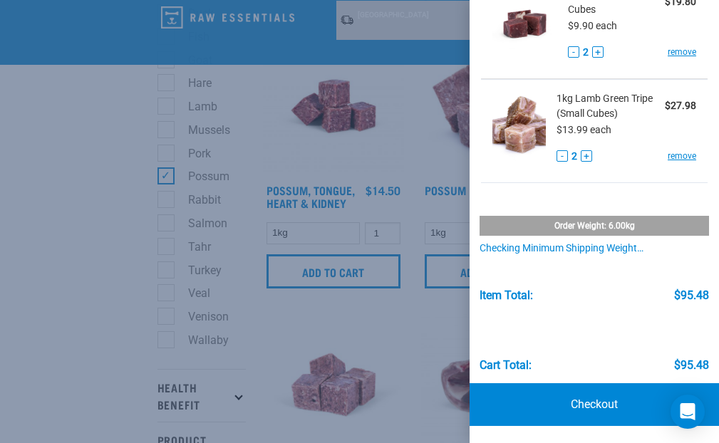
scroll to position [292, 0]
click at [589, 402] on link "Checkout" at bounding box center [595, 405] width 250 height 43
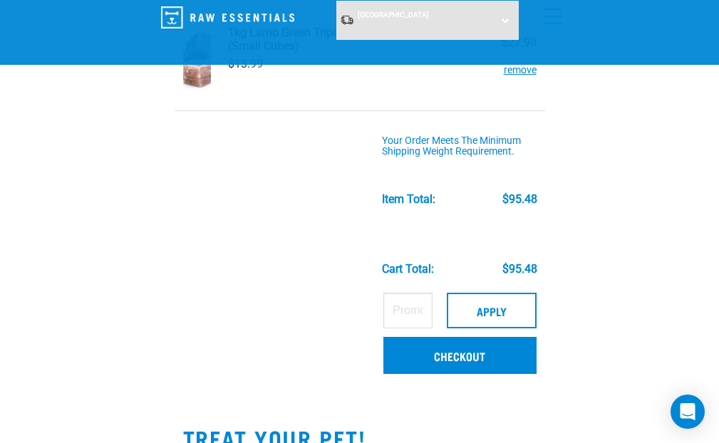
scroll to position [405, 0]
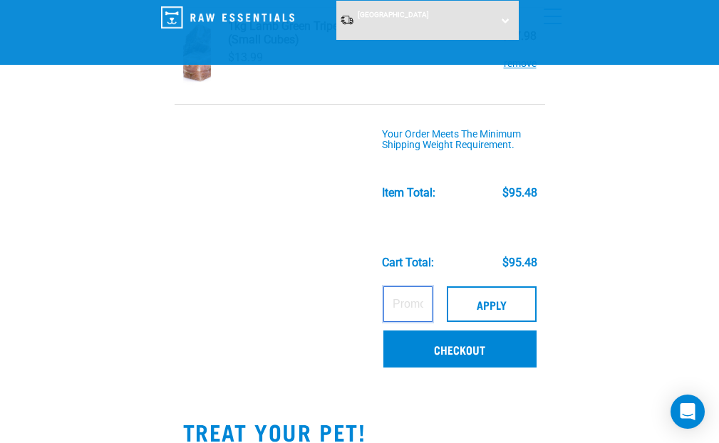
click at [384, 301] on input "text" at bounding box center [408, 305] width 48 height 36
type input "skinhealth15"
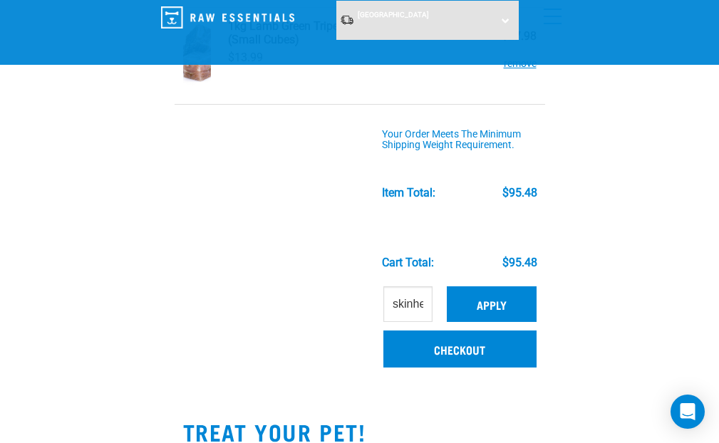
click at [486, 304] on button "Apply" at bounding box center [492, 305] width 90 height 36
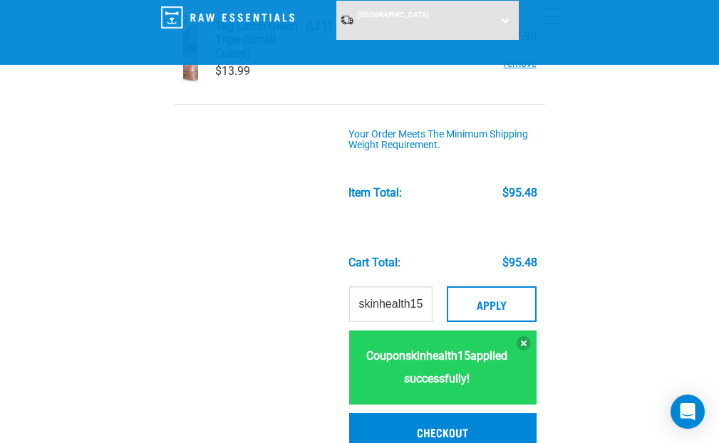
click at [462, 363] on strong "skinhealth15" at bounding box center [438, 356] width 65 height 14
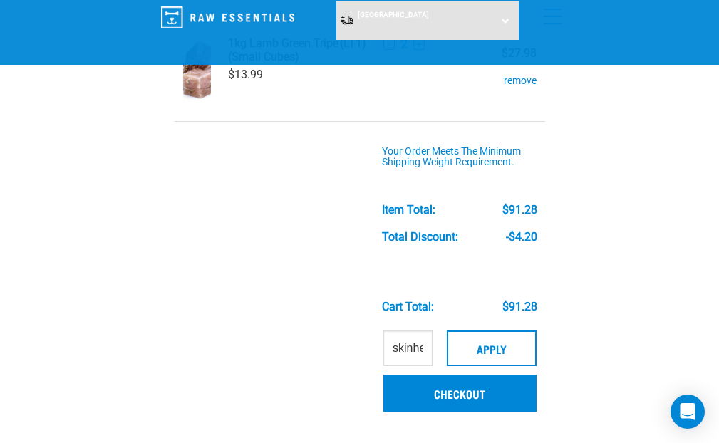
scroll to position [394, 0]
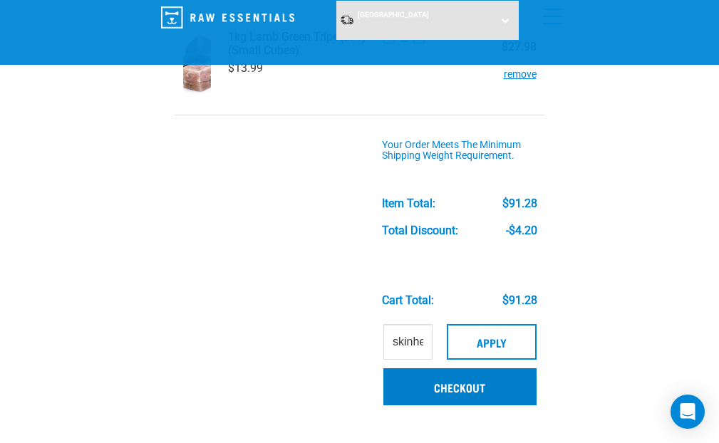
click at [453, 390] on link "Checkout" at bounding box center [460, 387] width 153 height 37
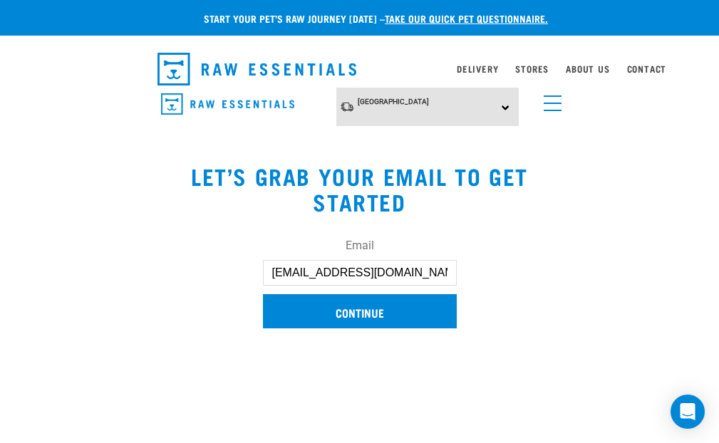
click at [361, 313] on input "Continue" at bounding box center [360, 311] width 194 height 34
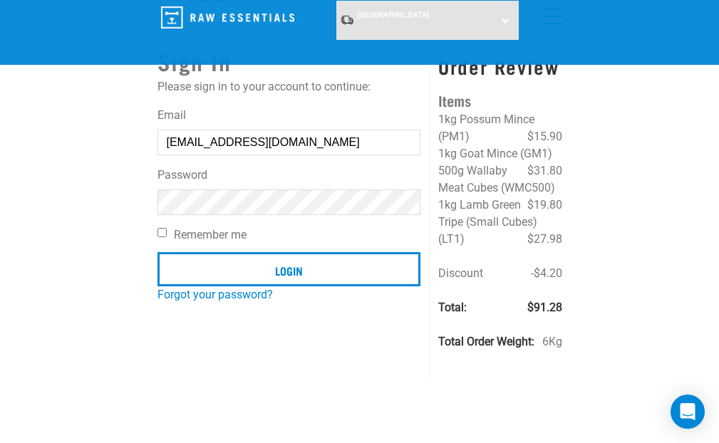
scroll to position [76, 0]
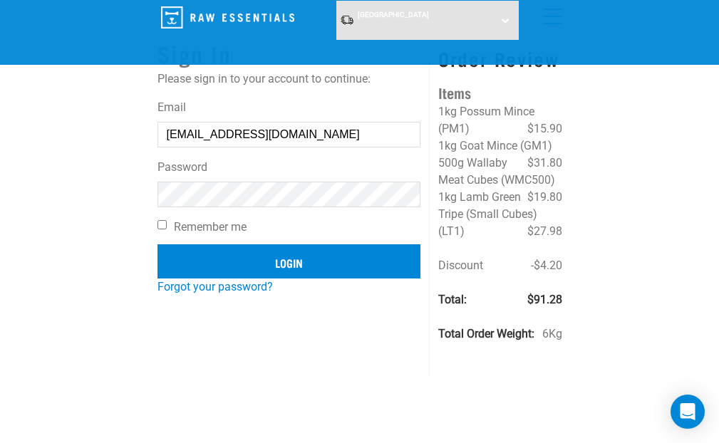
click at [277, 259] on input "Login" at bounding box center [290, 262] width 264 height 34
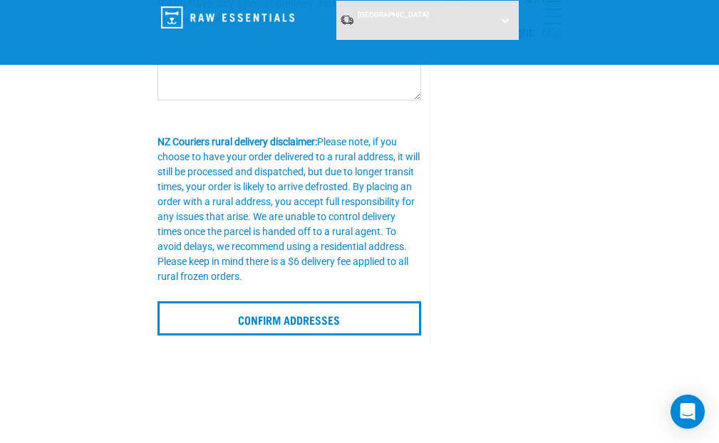
scroll to position [366, 0]
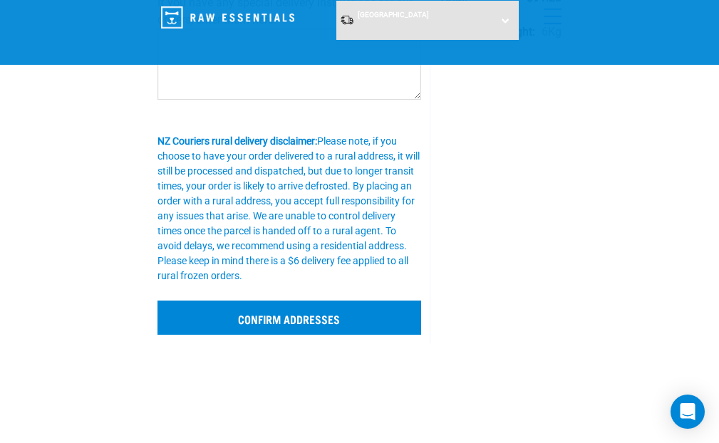
click at [301, 319] on input "Confirm addresses" at bounding box center [290, 318] width 265 height 34
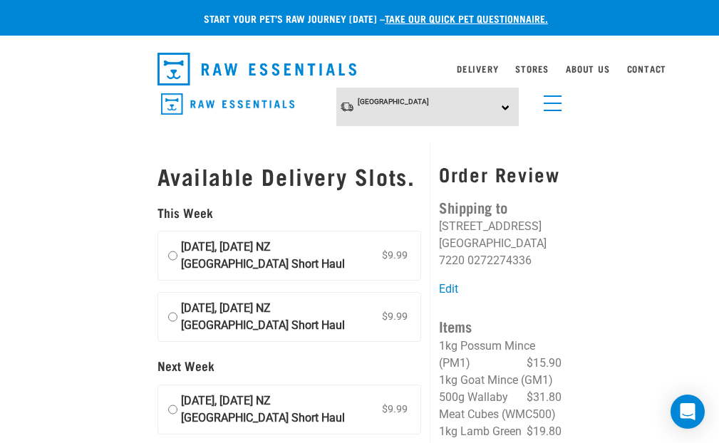
click at [170, 268] on input "[DATE], [DATE] NZ [GEOGRAPHIC_DATA] Short Haul $9.99" at bounding box center [172, 256] width 9 height 34
radio input "true"
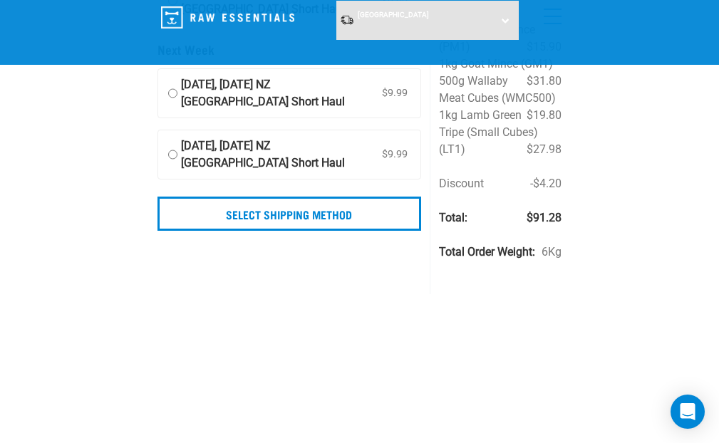
scroll to position [214, 0]
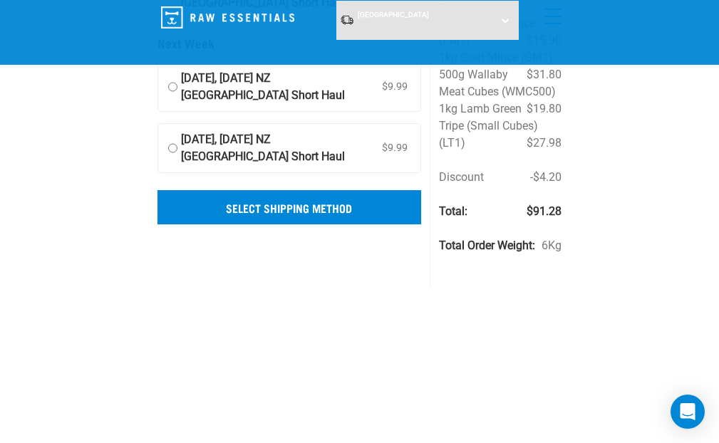
click at [297, 225] on input "Select Shipping Method" at bounding box center [290, 207] width 265 height 34
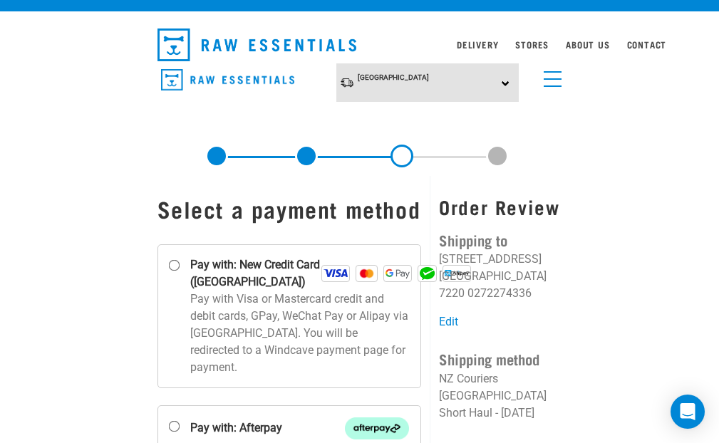
scroll to position [26, 0]
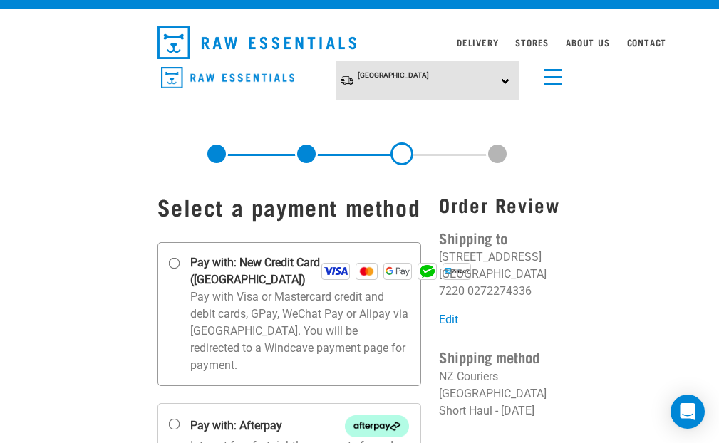
click at [175, 283] on label "Pay with: New Credit Card (Windcave)" at bounding box center [290, 314] width 265 height 144
click at [175, 269] on input "Pay with: New Credit Card (Windcave)" at bounding box center [173, 263] width 11 height 11
radio input "true"
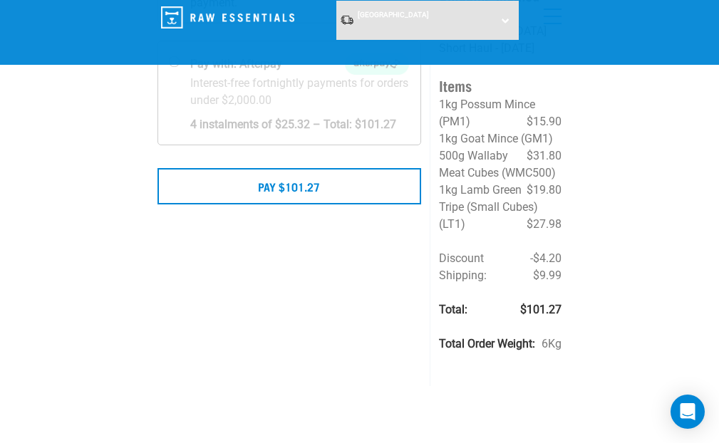
scroll to position [282, 0]
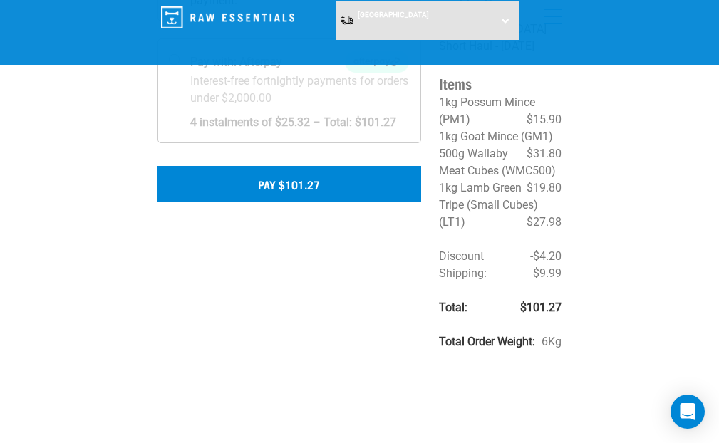
click at [291, 202] on button "Pay $101.27" at bounding box center [290, 184] width 265 height 36
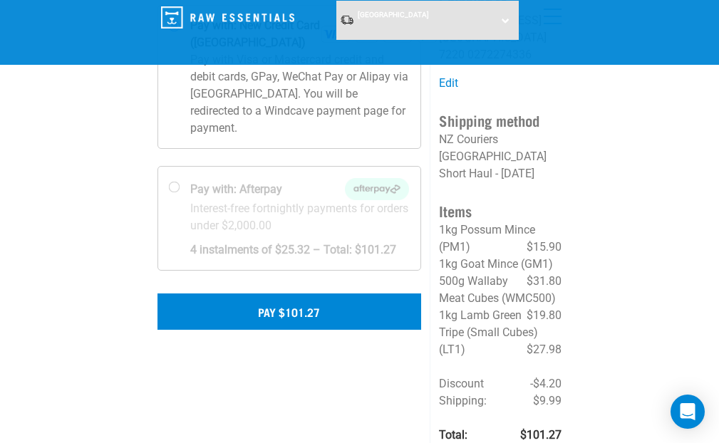
scroll to position [155, 0]
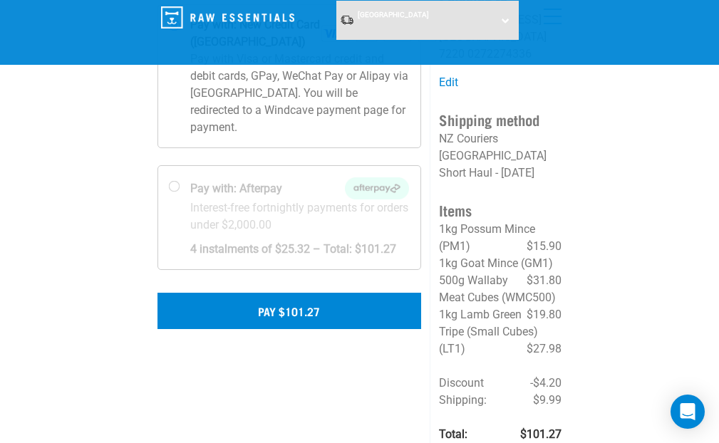
click at [287, 329] on button "Pay $101.27" at bounding box center [290, 311] width 265 height 36
